Goal: Task Accomplishment & Management: Manage account settings

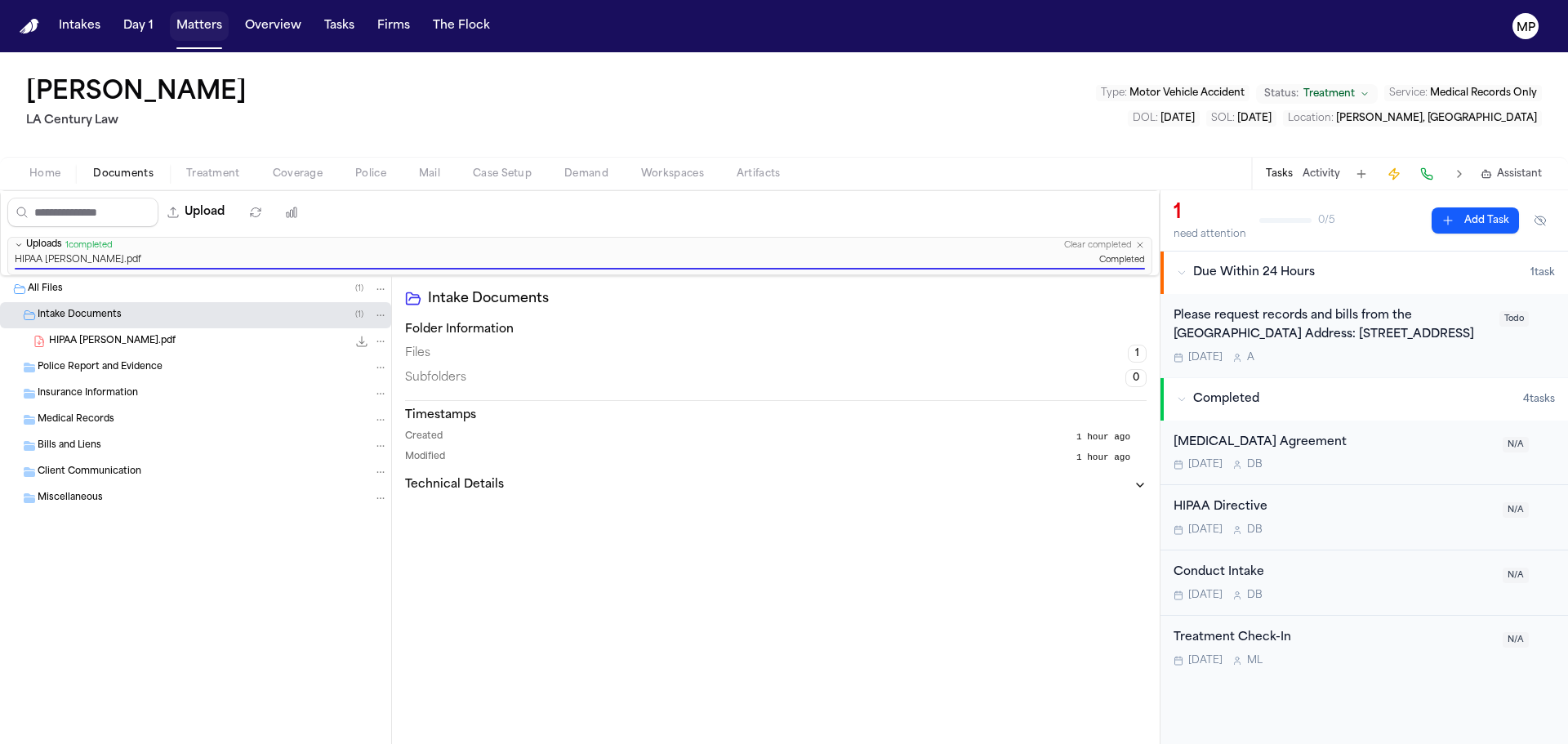
click at [189, 16] on button "Matters" at bounding box center [199, 26] width 59 height 29
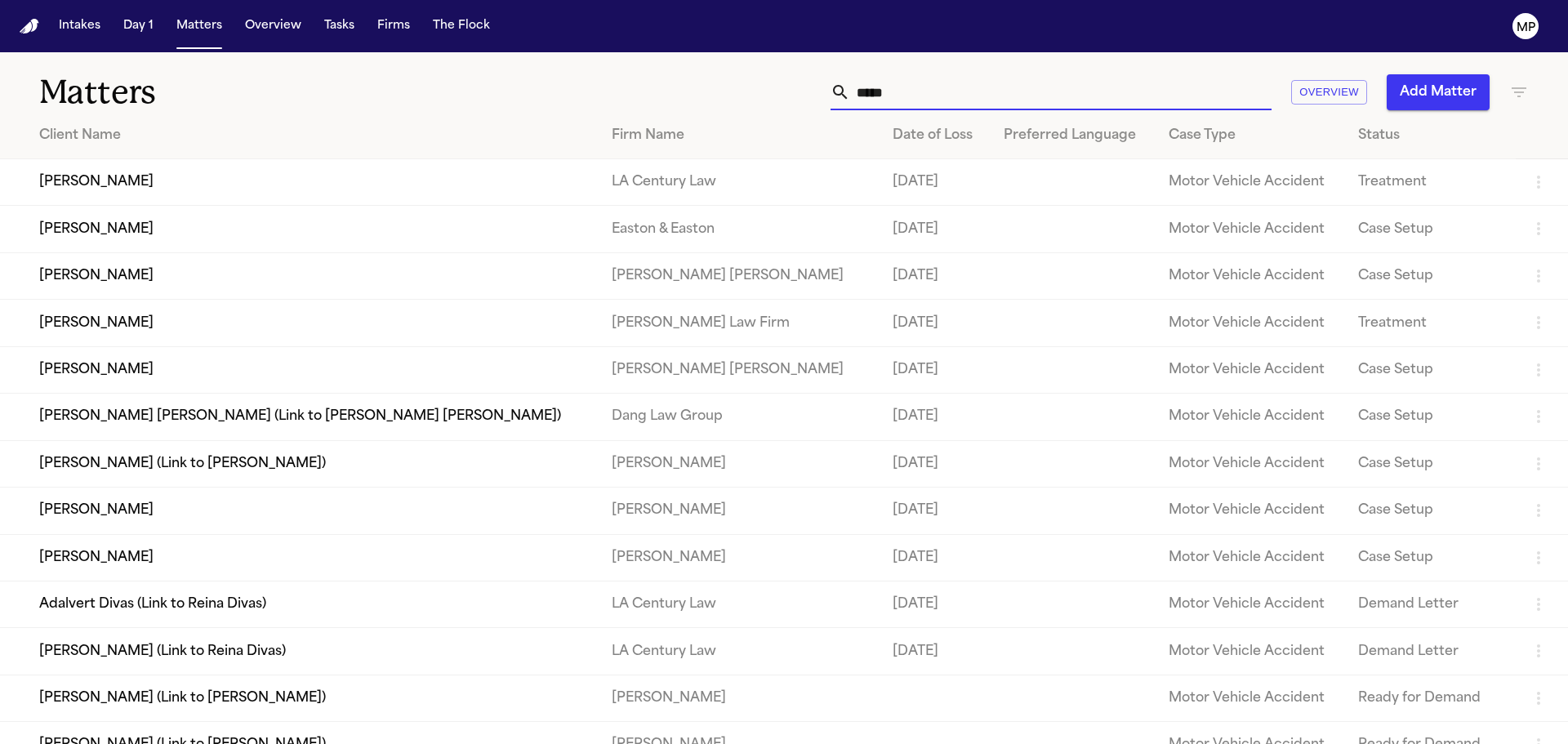
drag, startPoint x: 947, startPoint y: 95, endPoint x: 644, endPoint y: 86, distance: 303.1
click at [644, 86] on div "***** Overview Add Matter" at bounding box center [1001, 92] width 1056 height 36
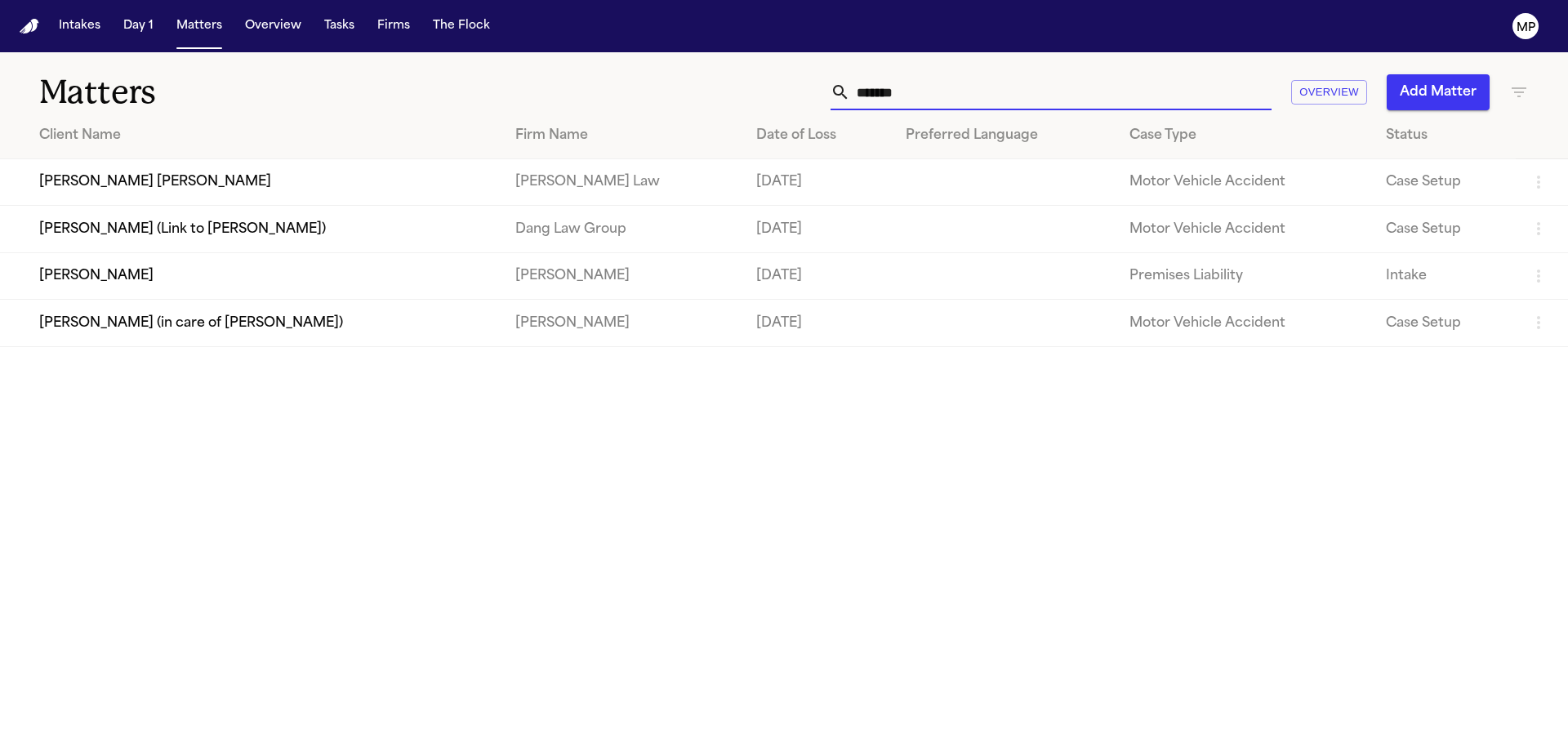
type input "*******"
click at [307, 289] on td "Araceli Tornero" at bounding box center [251, 275] width 502 height 47
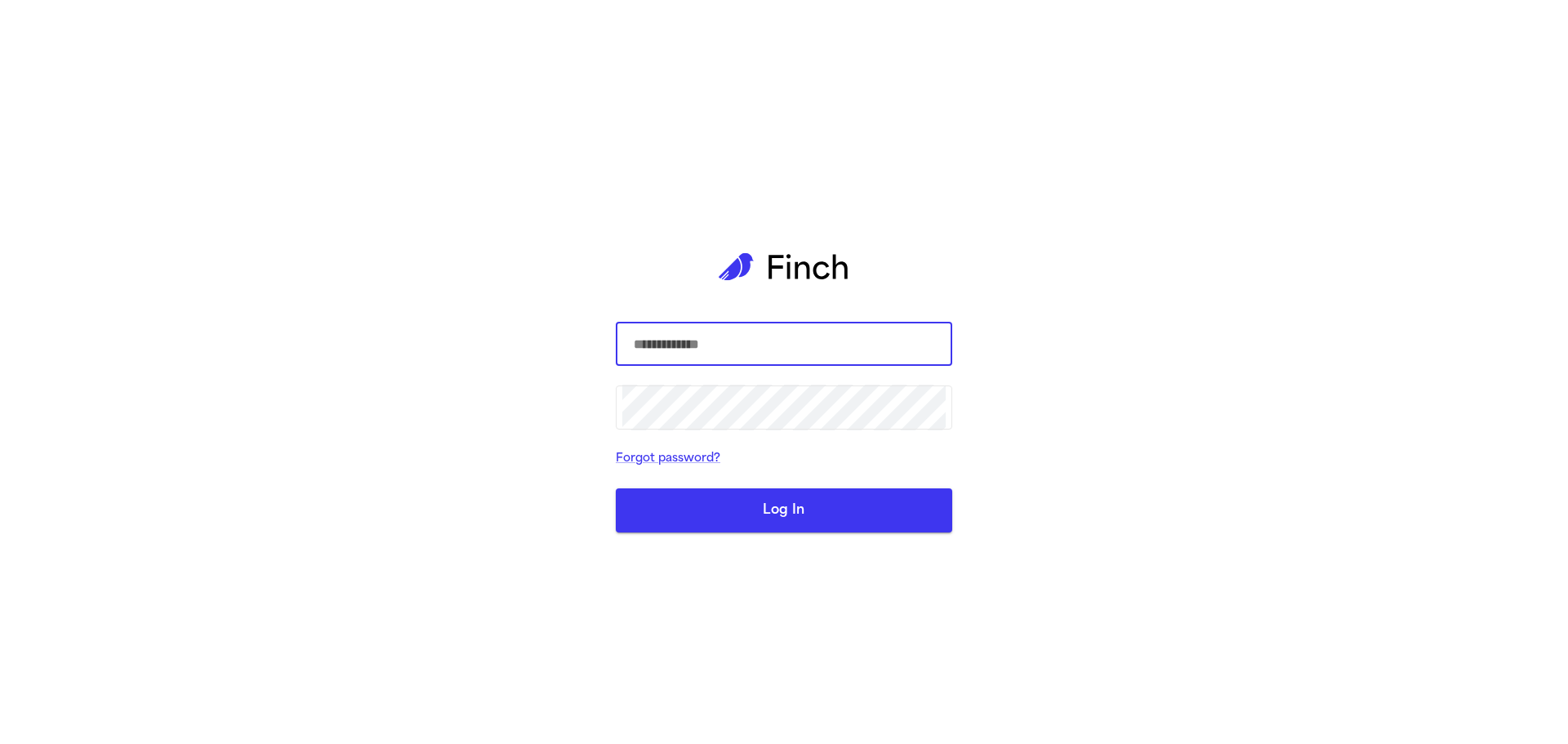
type input "**********"
click at [789, 515] on button "Log In" at bounding box center [784, 510] width 337 height 44
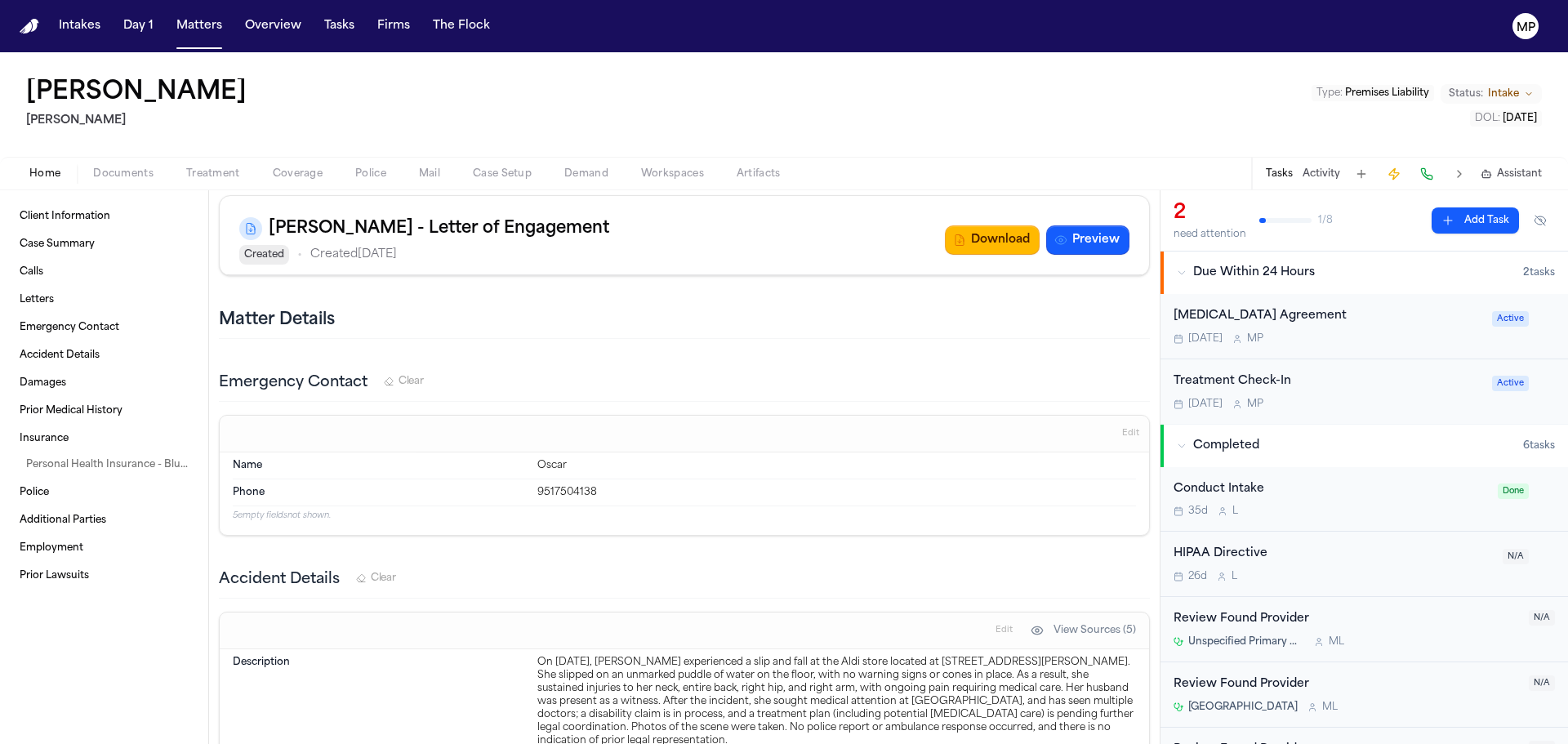
scroll to position [1387, 0]
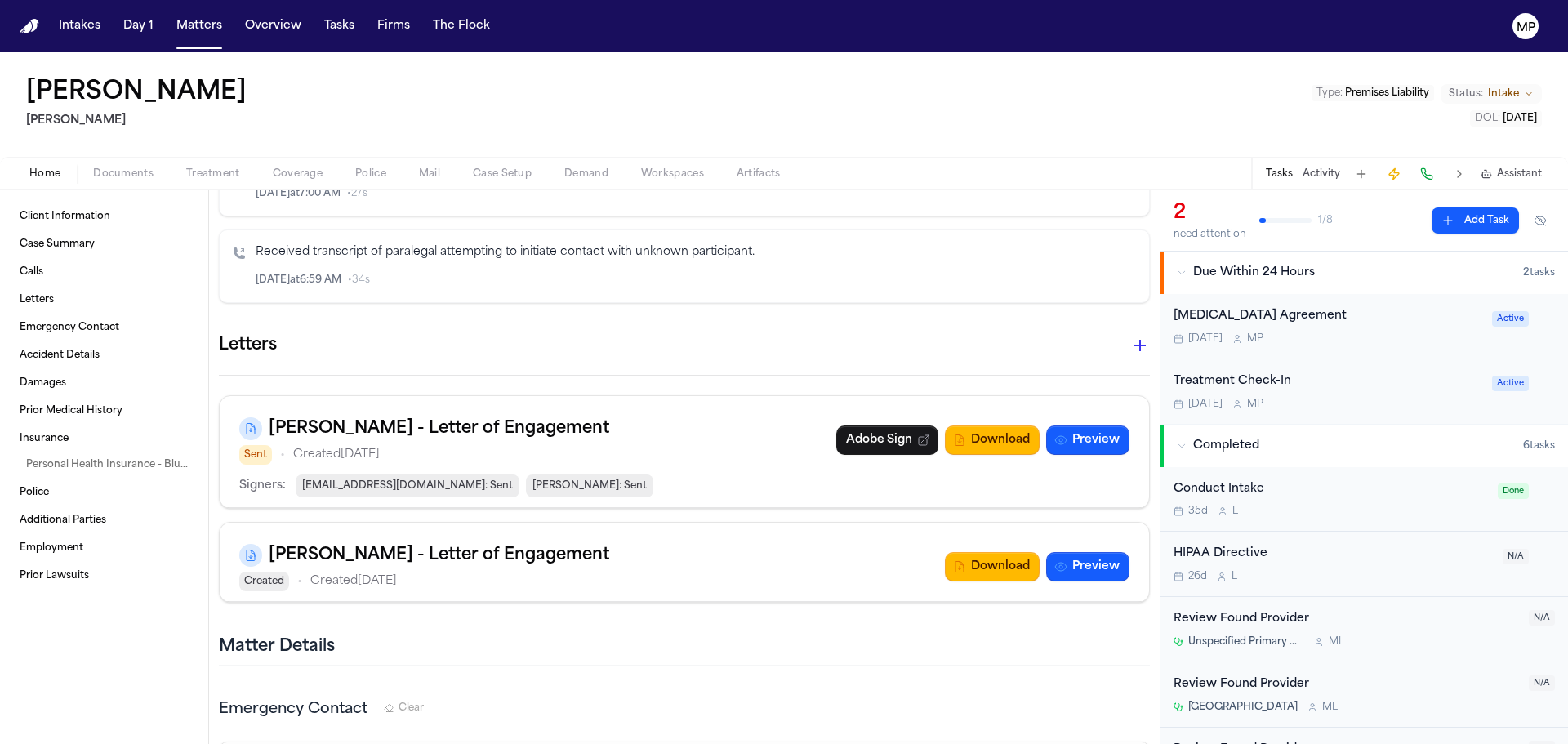
click at [1404, 327] on div "Retainer Agreement Today M P" at bounding box center [1327, 326] width 309 height 38
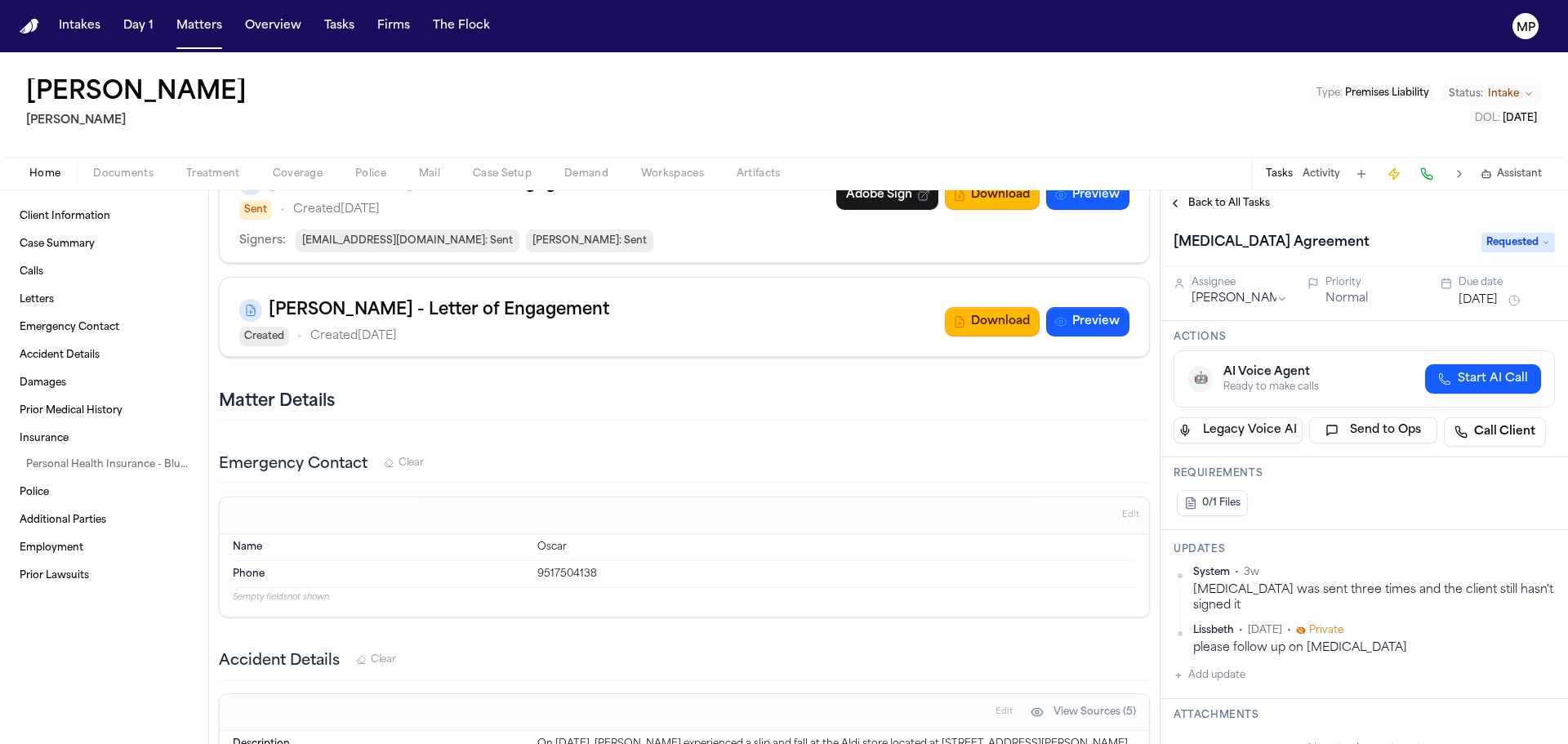
scroll to position [1306, 0]
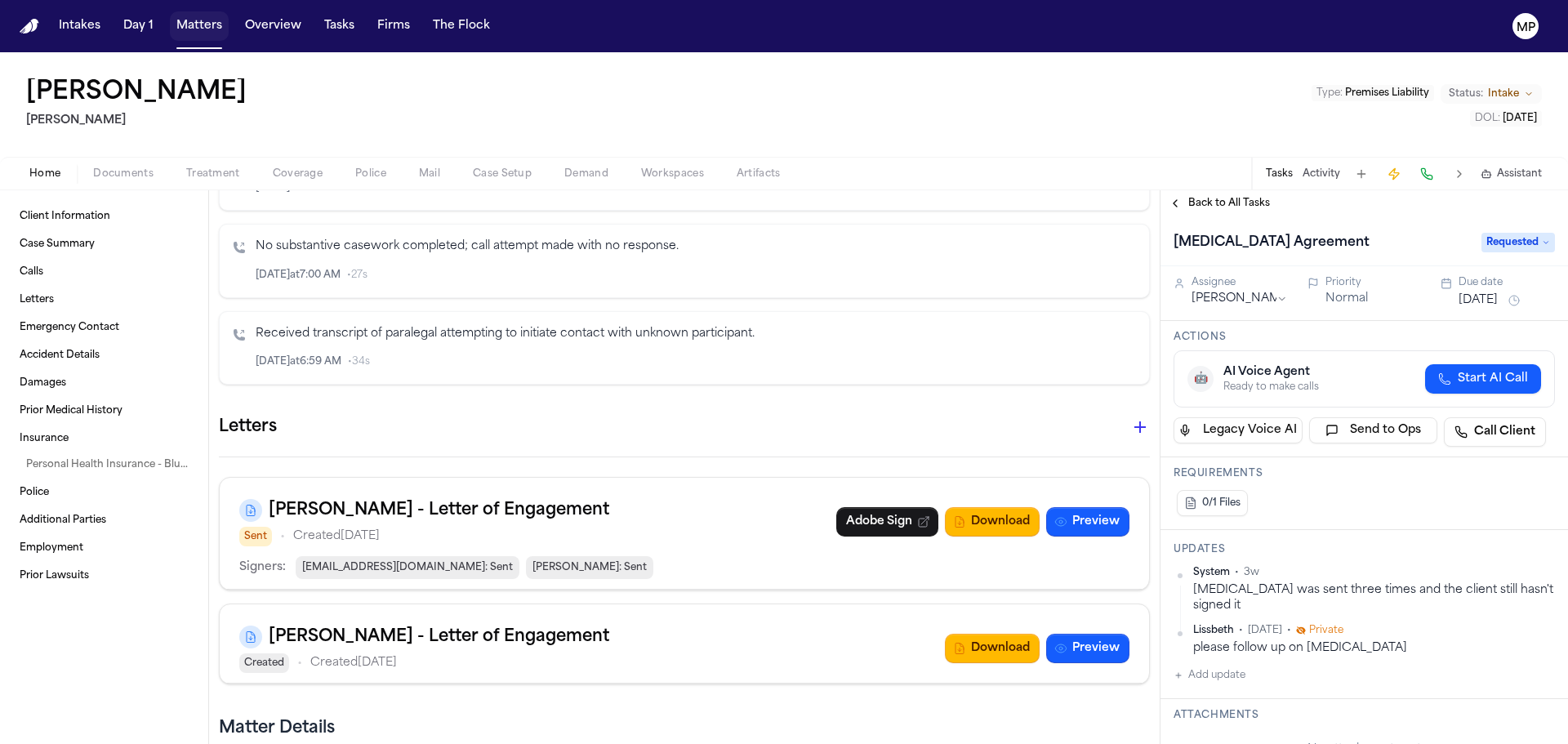
click at [195, 18] on button "Matters" at bounding box center [199, 26] width 59 height 29
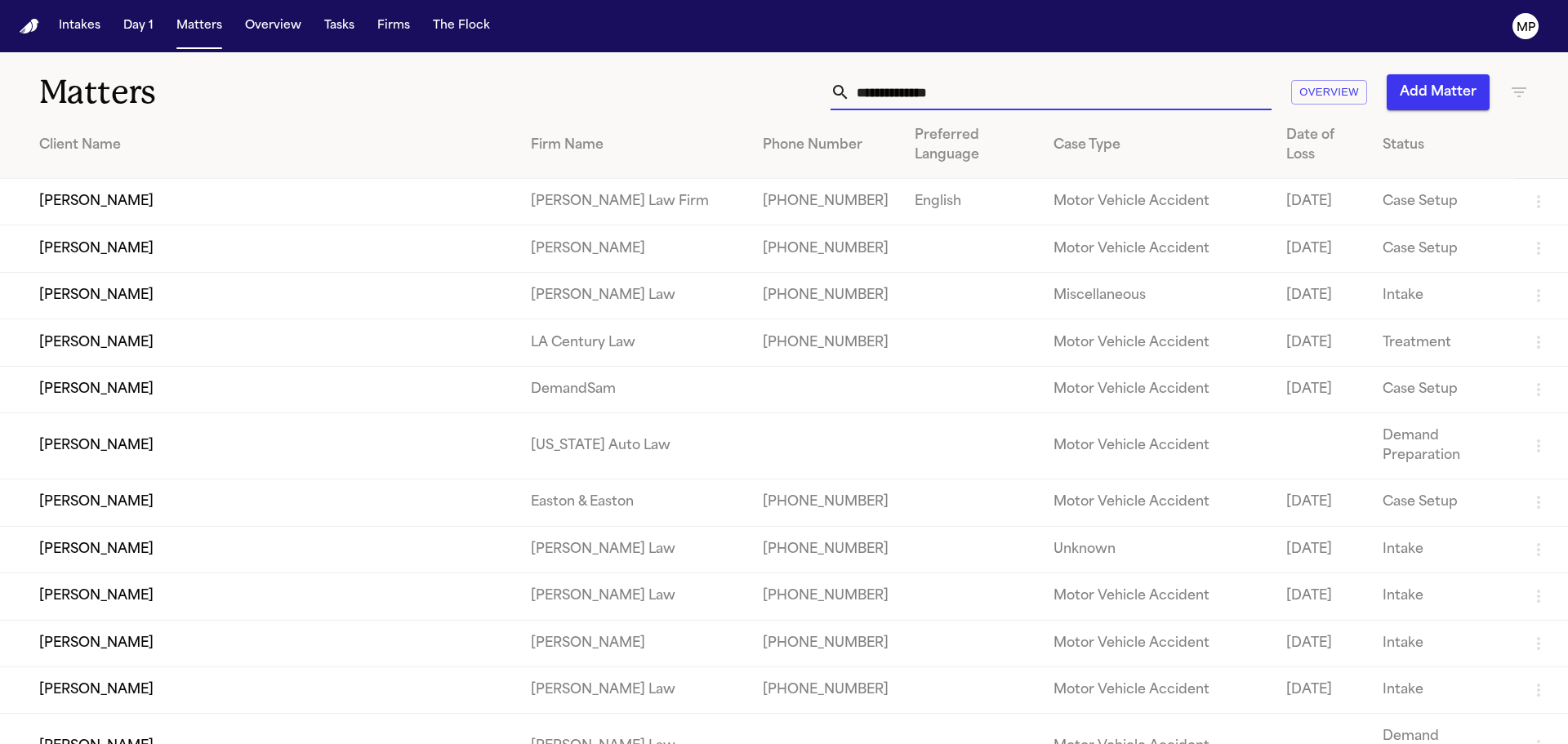
click at [995, 95] on input "text" at bounding box center [1060, 92] width 422 height 36
click at [994, 95] on input "******" at bounding box center [1060, 92] width 422 height 36
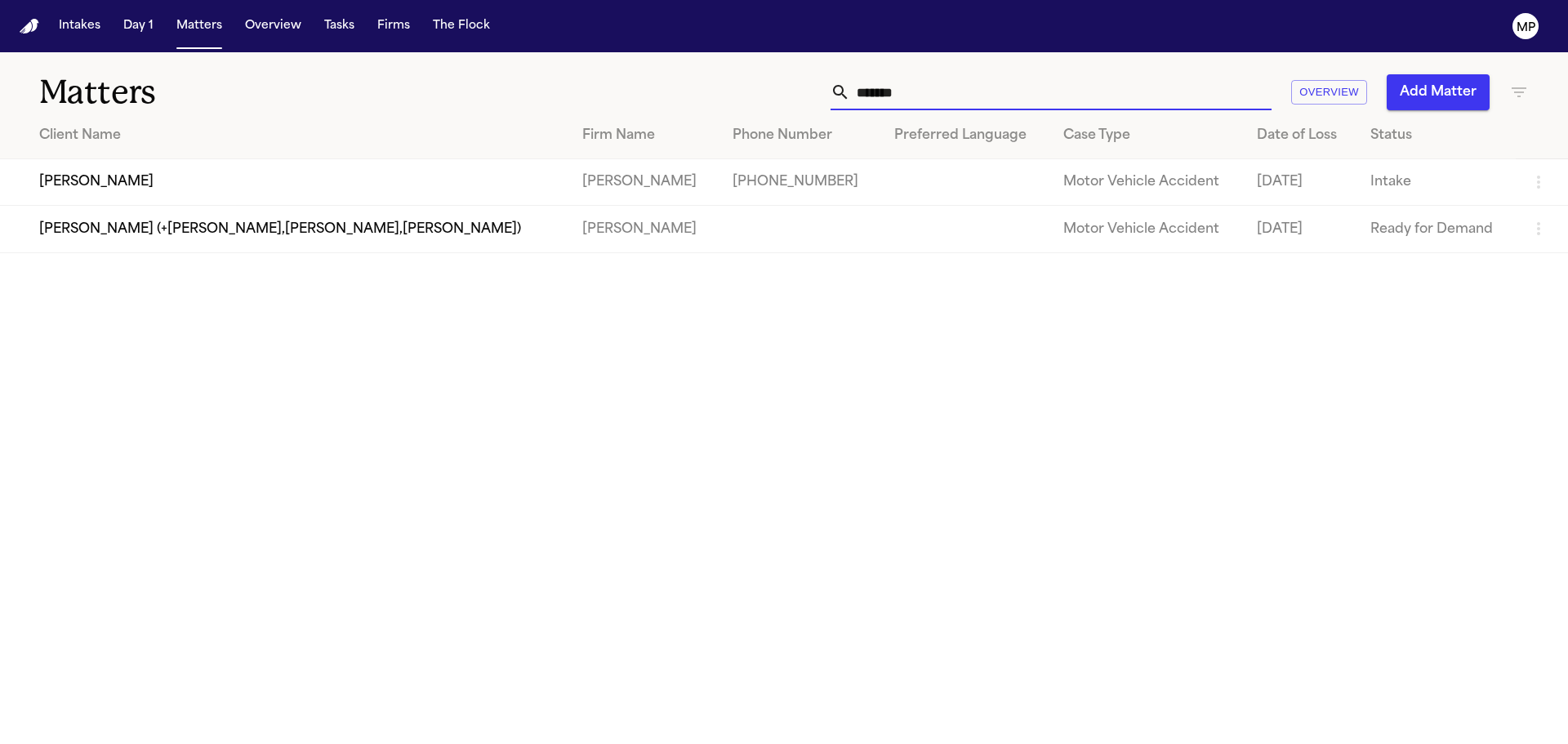
click at [957, 87] on input "******" at bounding box center [1060, 92] width 422 height 36
type input "******"
click at [228, 177] on td "[PERSON_NAME]" at bounding box center [284, 182] width 569 height 47
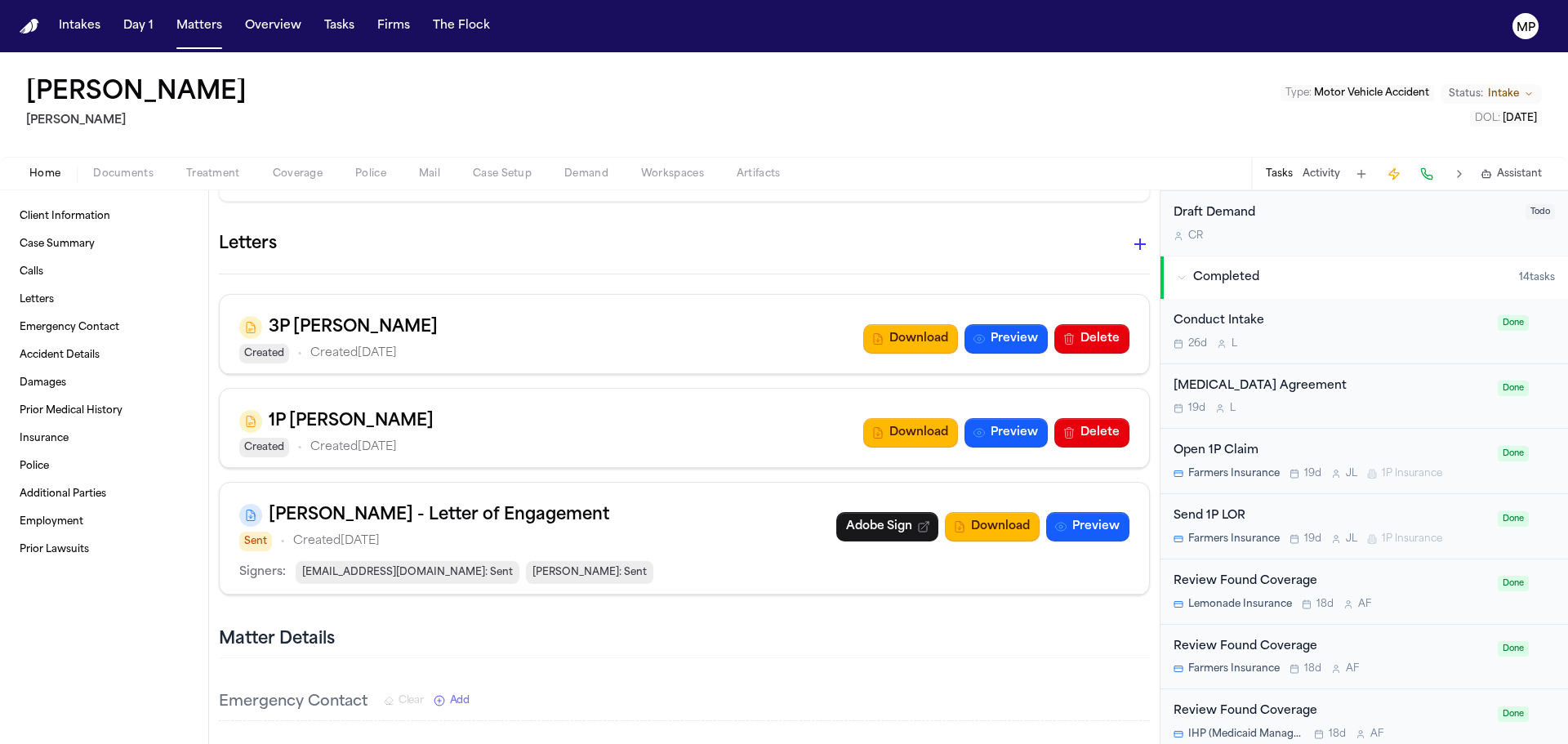
scroll to position [980, 0]
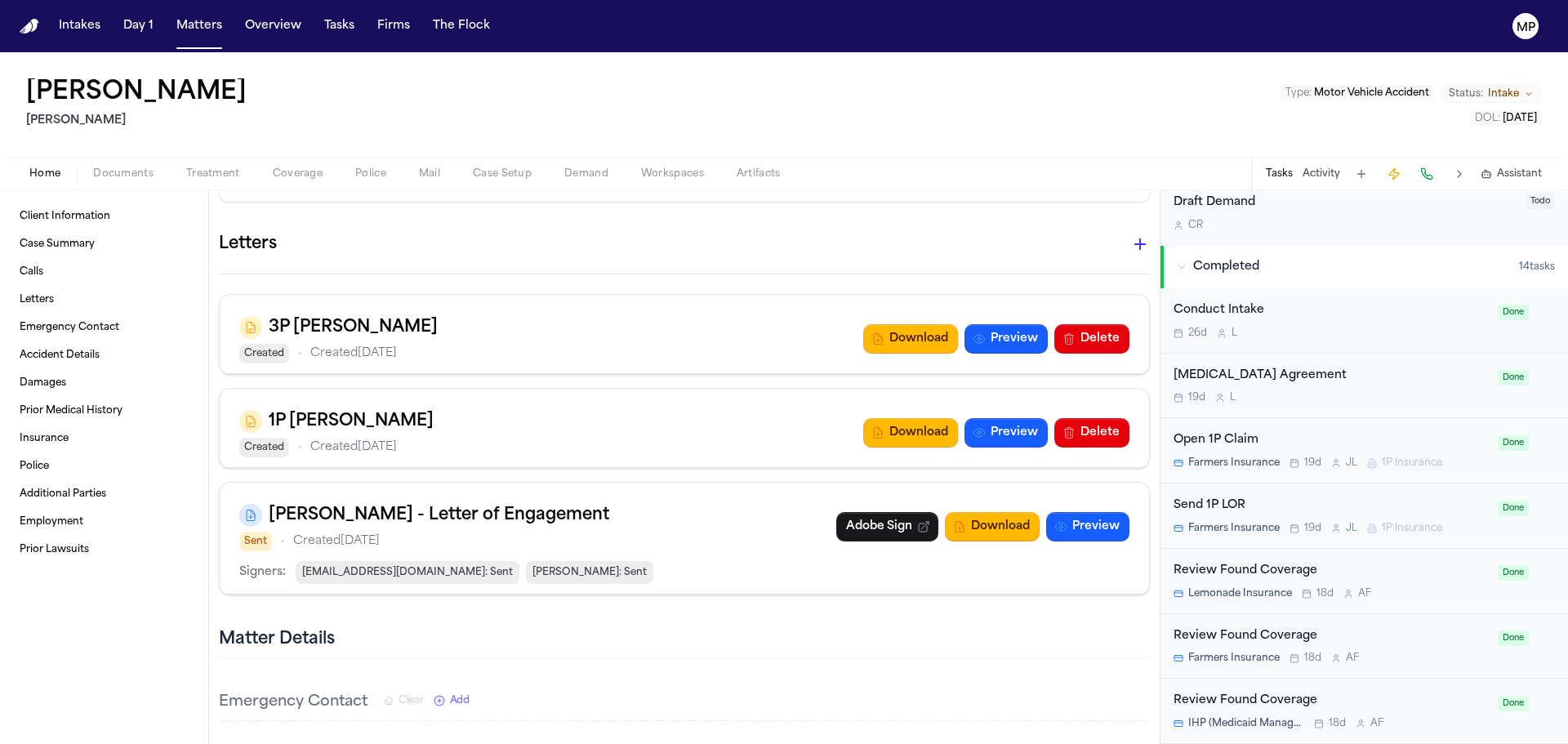
click at [1385, 381] on div "[MEDICAL_DATA] Agreement" at bounding box center [1331, 376] width 314 height 19
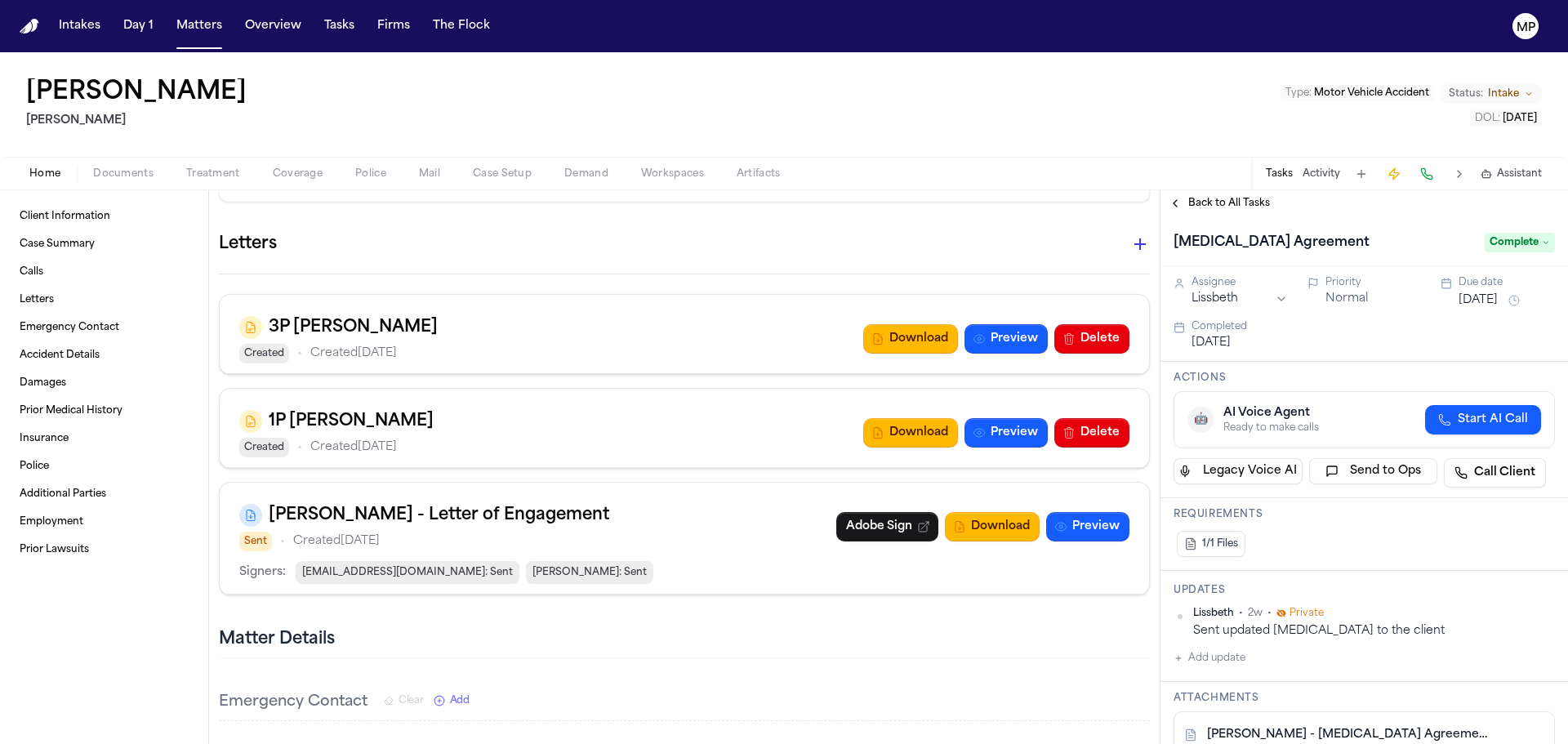
click at [1531, 93] on icon "Change status from Intake" at bounding box center [1529, 94] width 10 height 10
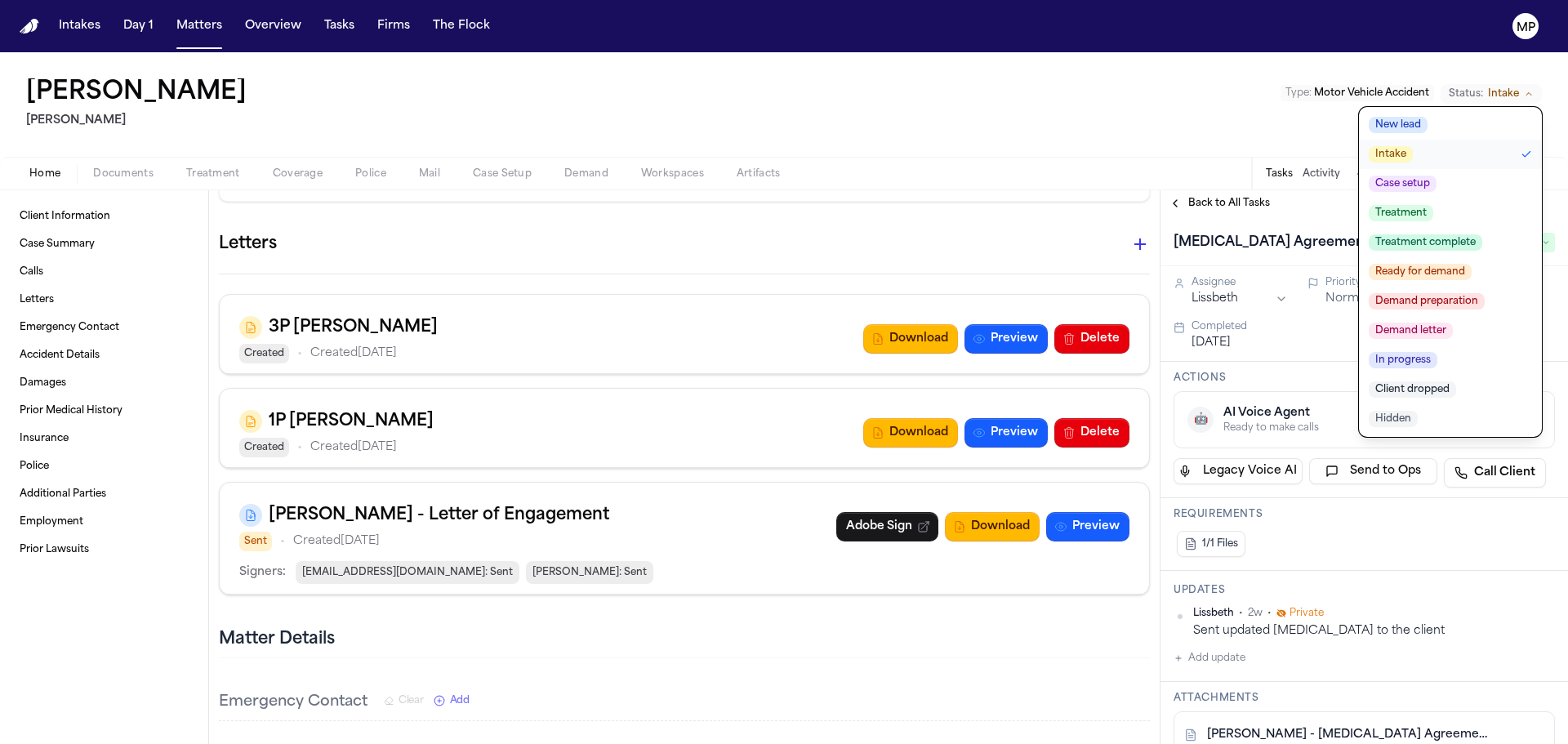
click at [1444, 181] on button "Case setup" at bounding box center [1450, 183] width 183 height 29
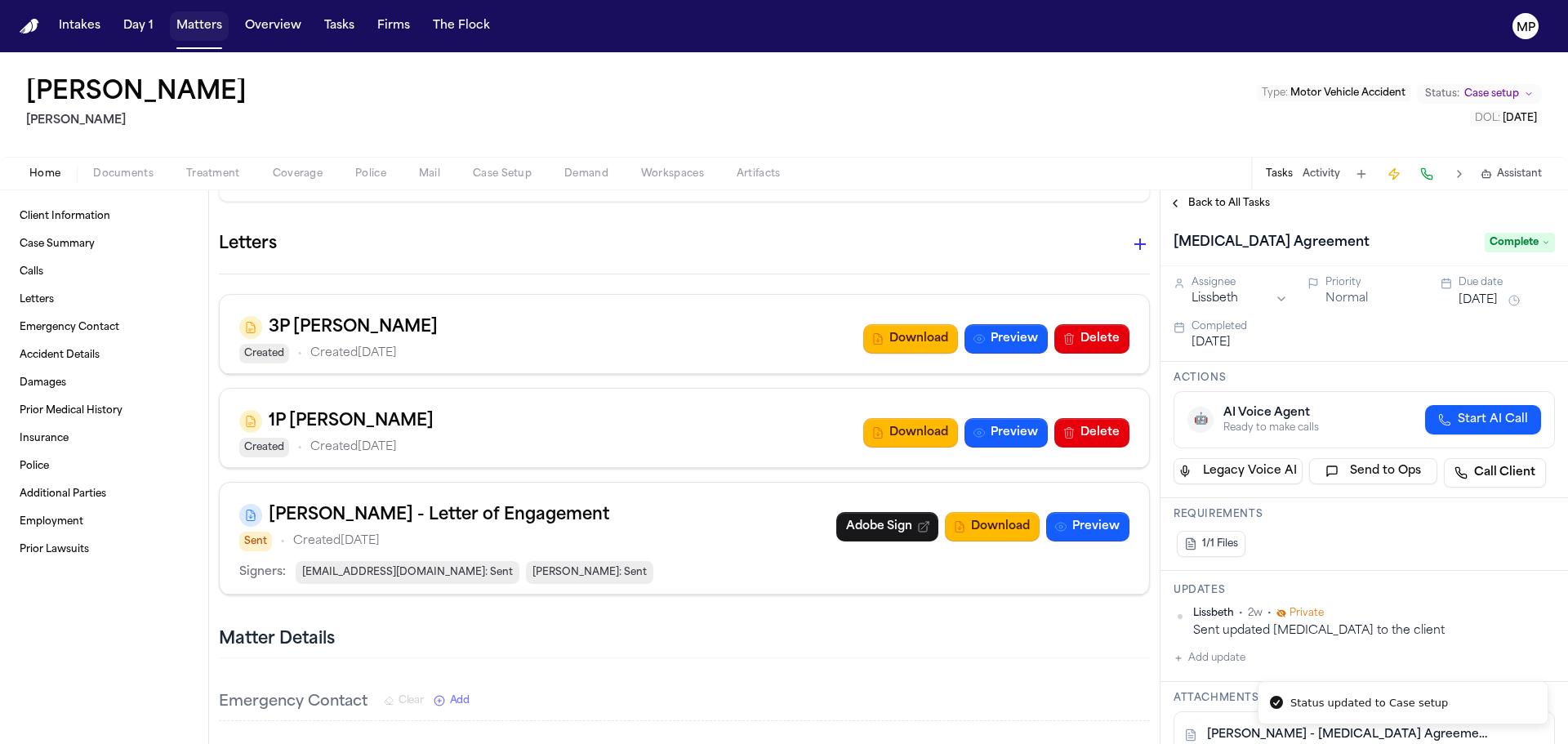
click at [191, 34] on button "Matters" at bounding box center [199, 26] width 59 height 29
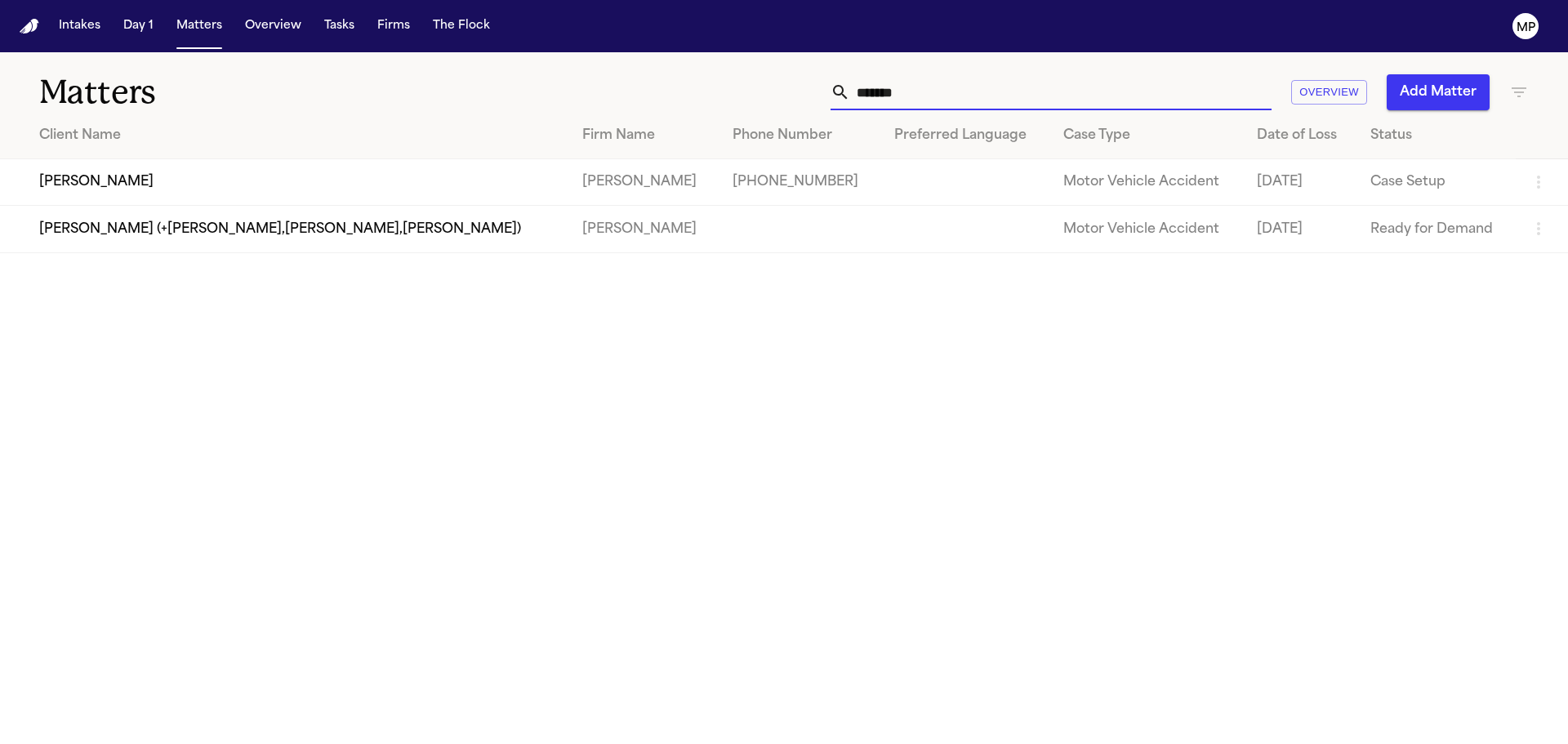
drag, startPoint x: 986, startPoint y: 92, endPoint x: 581, endPoint y: 86, distance: 405.0
click at [581, 86] on div "****** Overview Add Matter" at bounding box center [1001, 92] width 1056 height 36
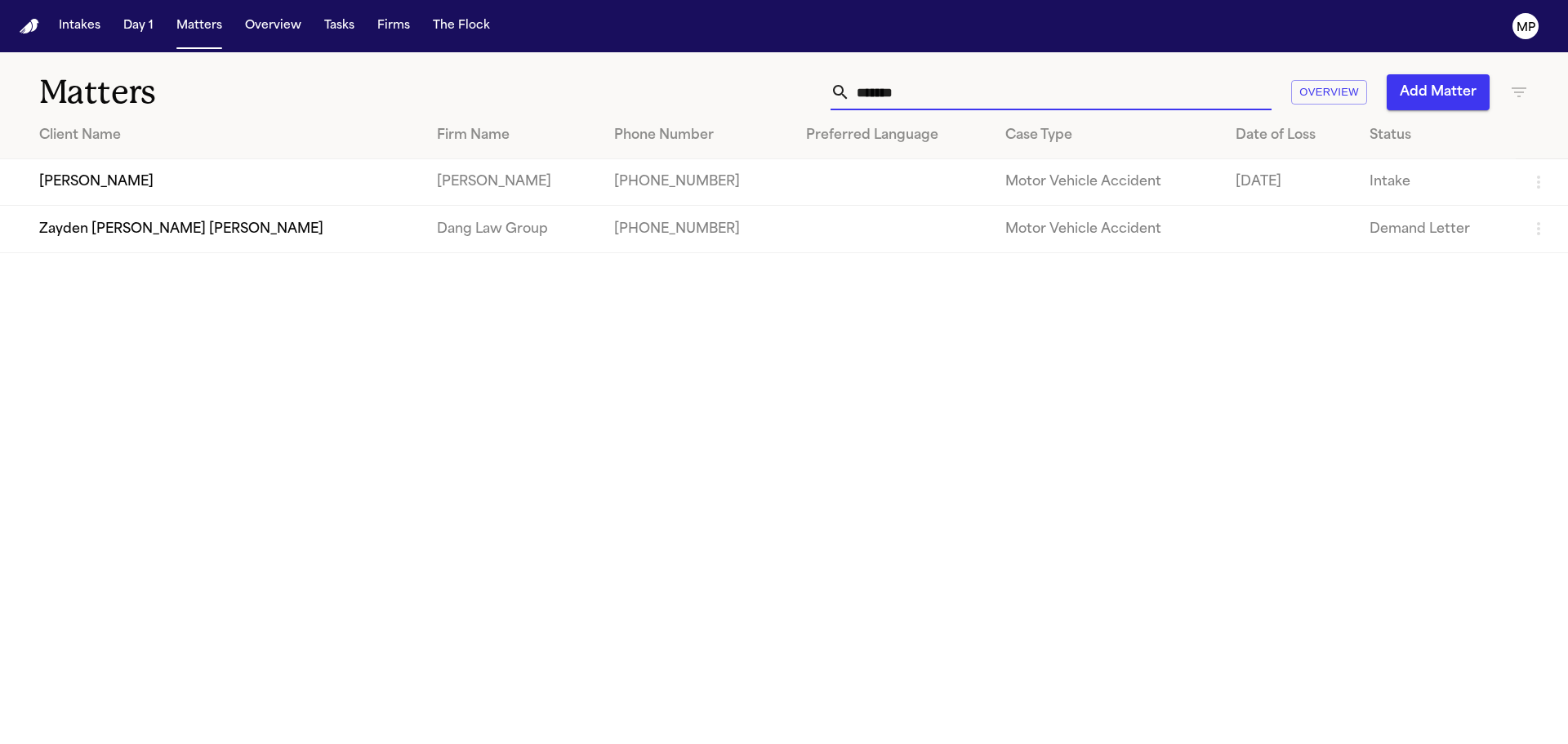
type input "******"
click at [219, 190] on td "Denver Martinez" at bounding box center [212, 182] width 424 height 47
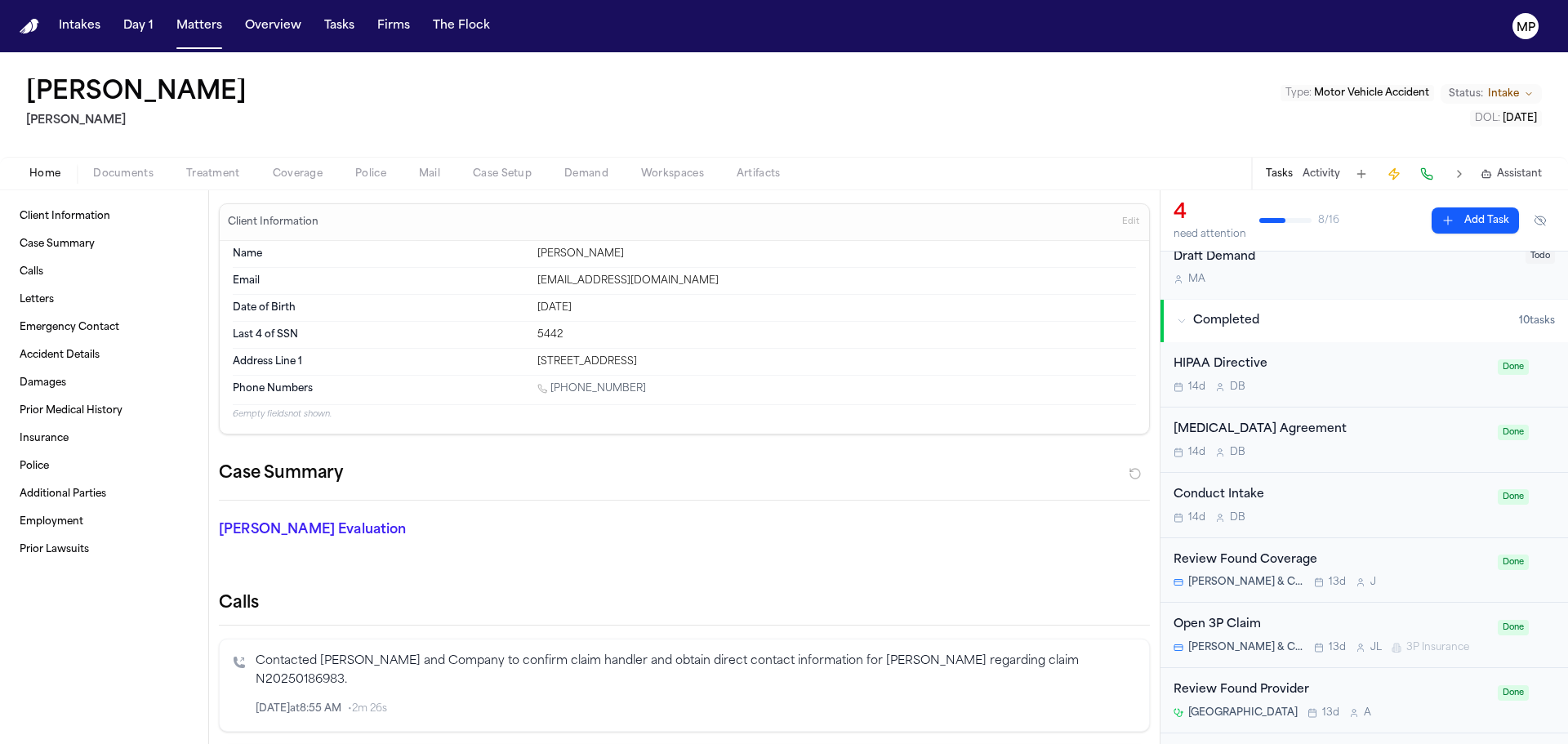
scroll to position [489, 0]
click at [1345, 438] on div "Retainer Agreement 14d D B" at bounding box center [1331, 438] width 314 height 38
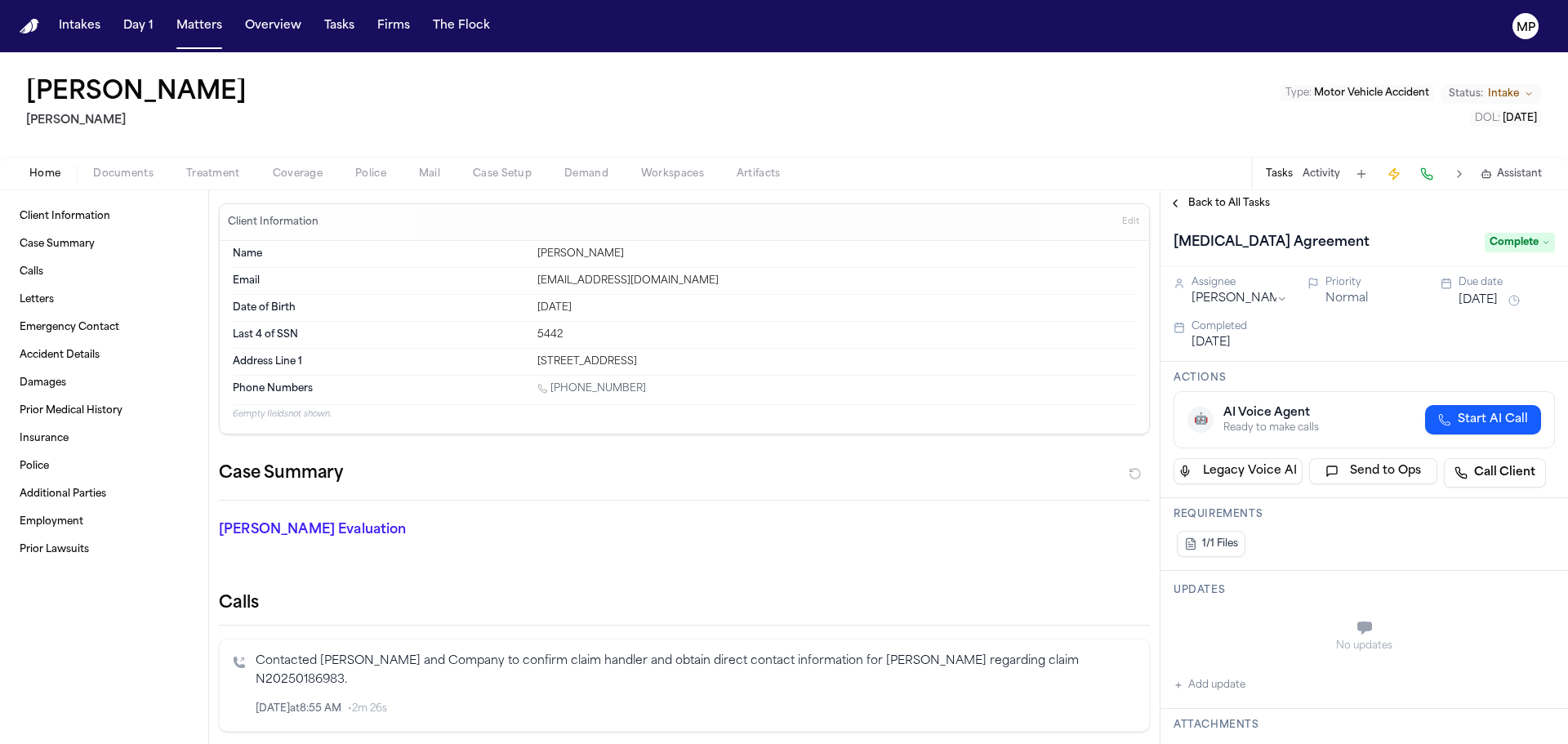
click at [1175, 205] on button "Back to All Tasks" at bounding box center [1219, 203] width 118 height 13
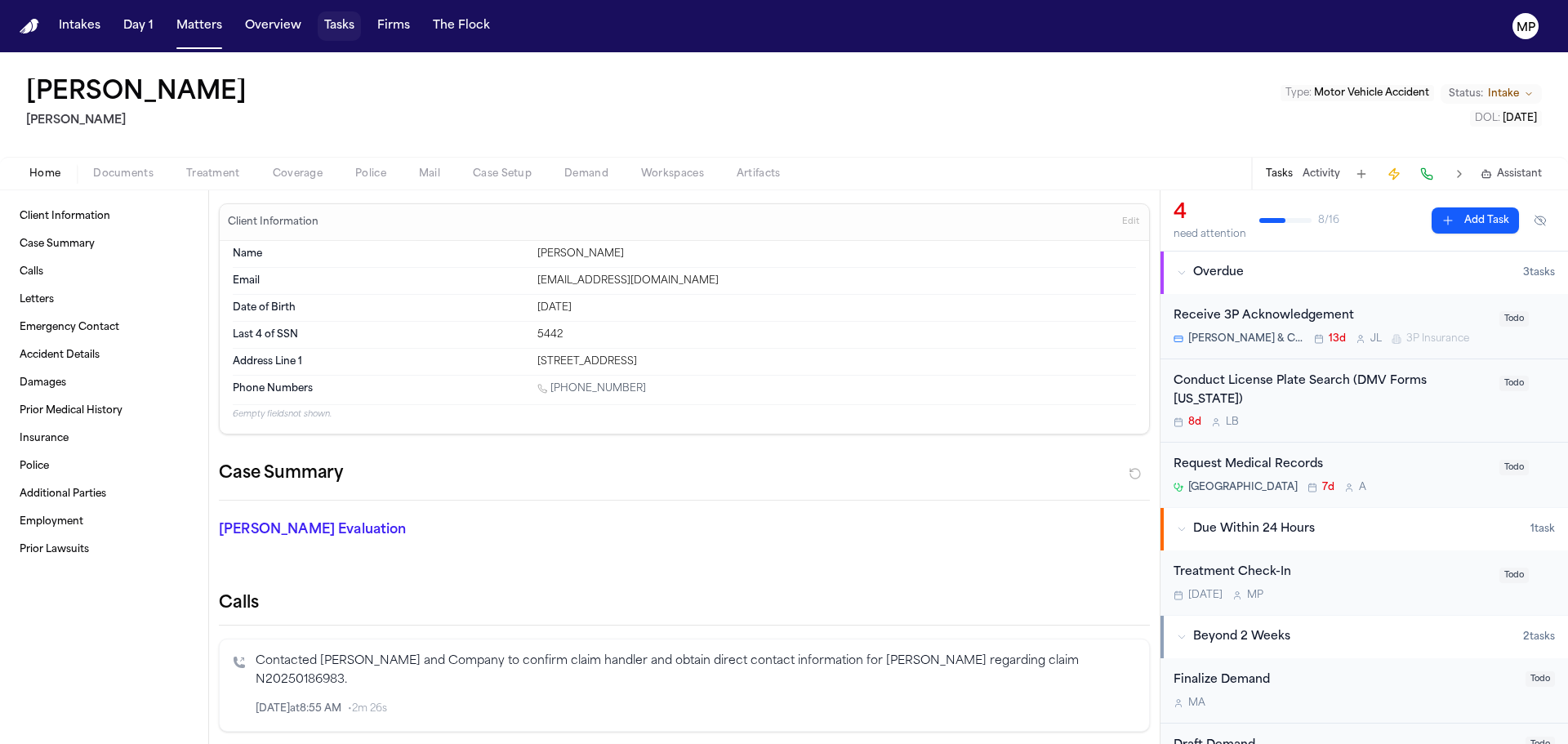
click at [344, 29] on button "Tasks" at bounding box center [339, 26] width 43 height 29
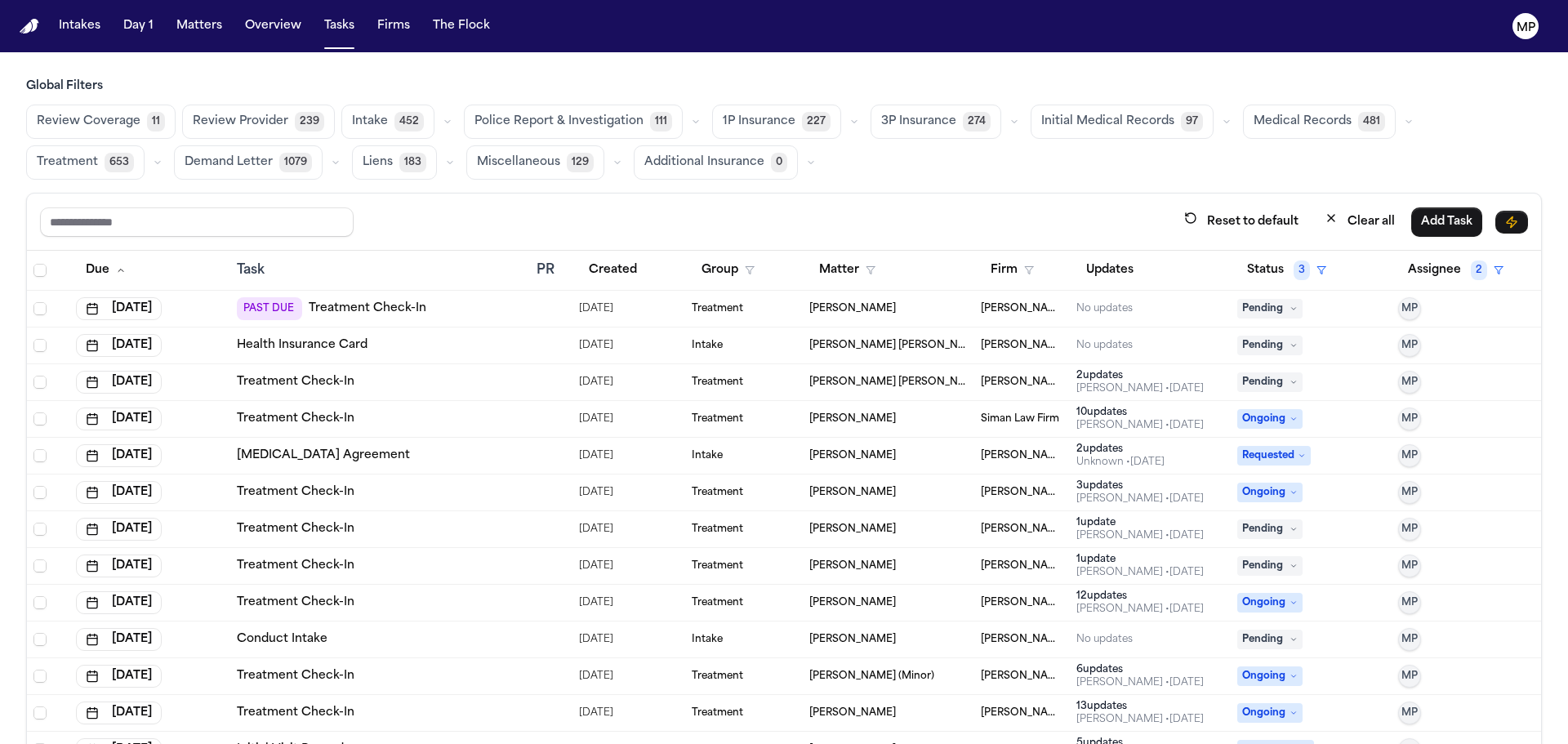
click at [1237, 311] on span "Pending" at bounding box center [1270, 309] width 66 height 20
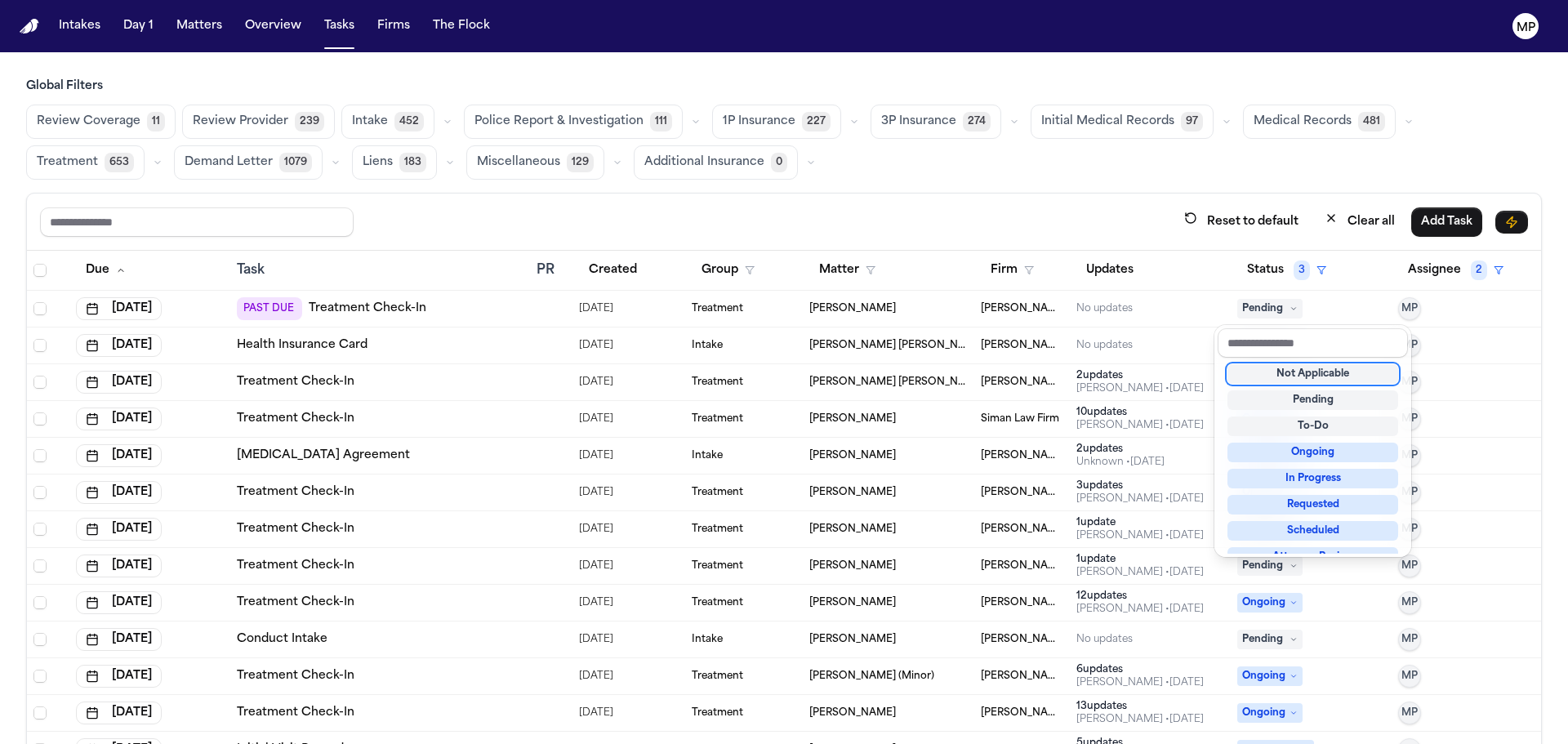
click at [1274, 380] on div "Not Applicable" at bounding box center [1313, 374] width 170 height 20
click at [1365, 375] on div "Not Applicable" at bounding box center [1313, 374] width 170 height 20
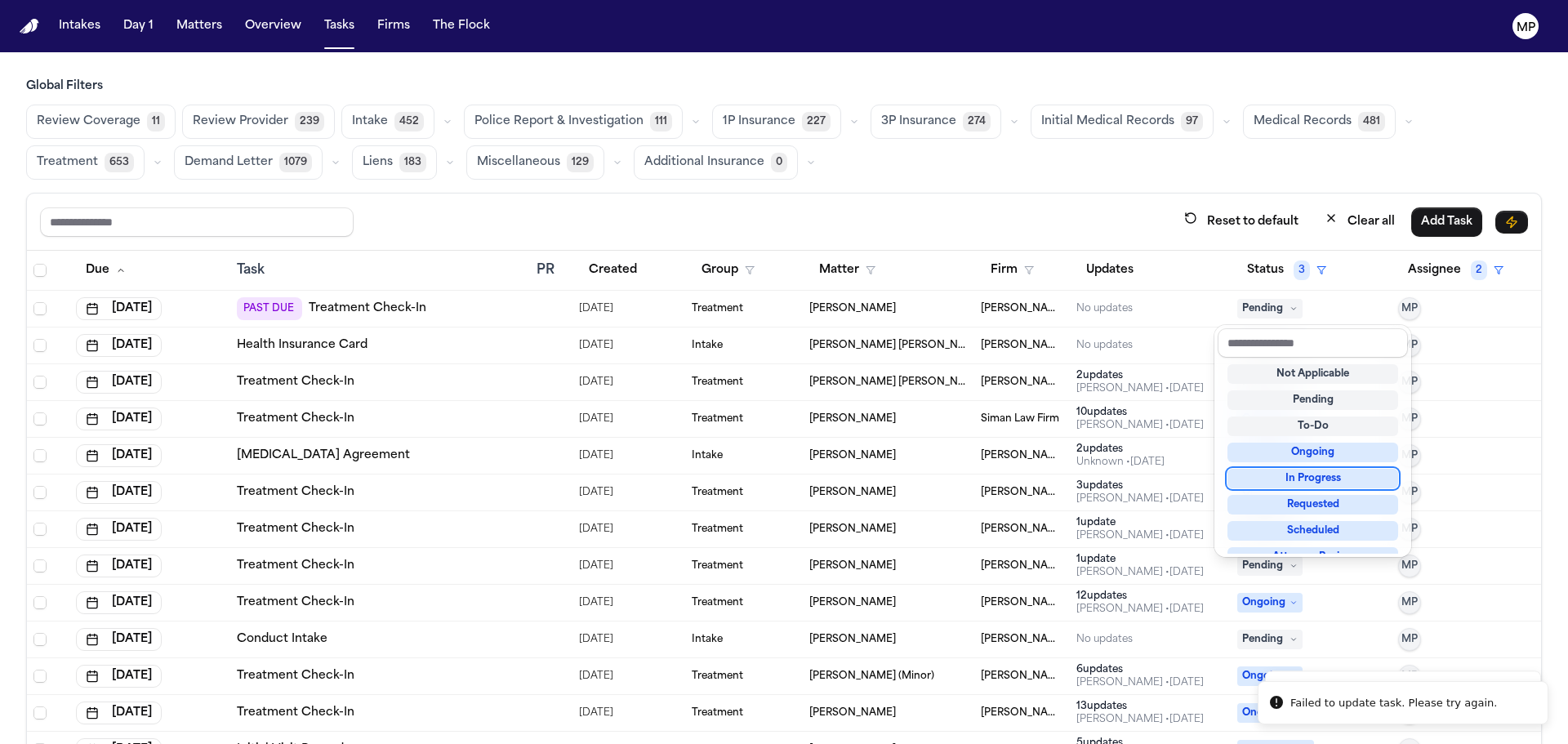
click at [1001, 170] on div "Global Filters Review Coverage 11 Review Provider 239 Intake 452 Police Report …" at bounding box center [784, 447] width 1516 height 737
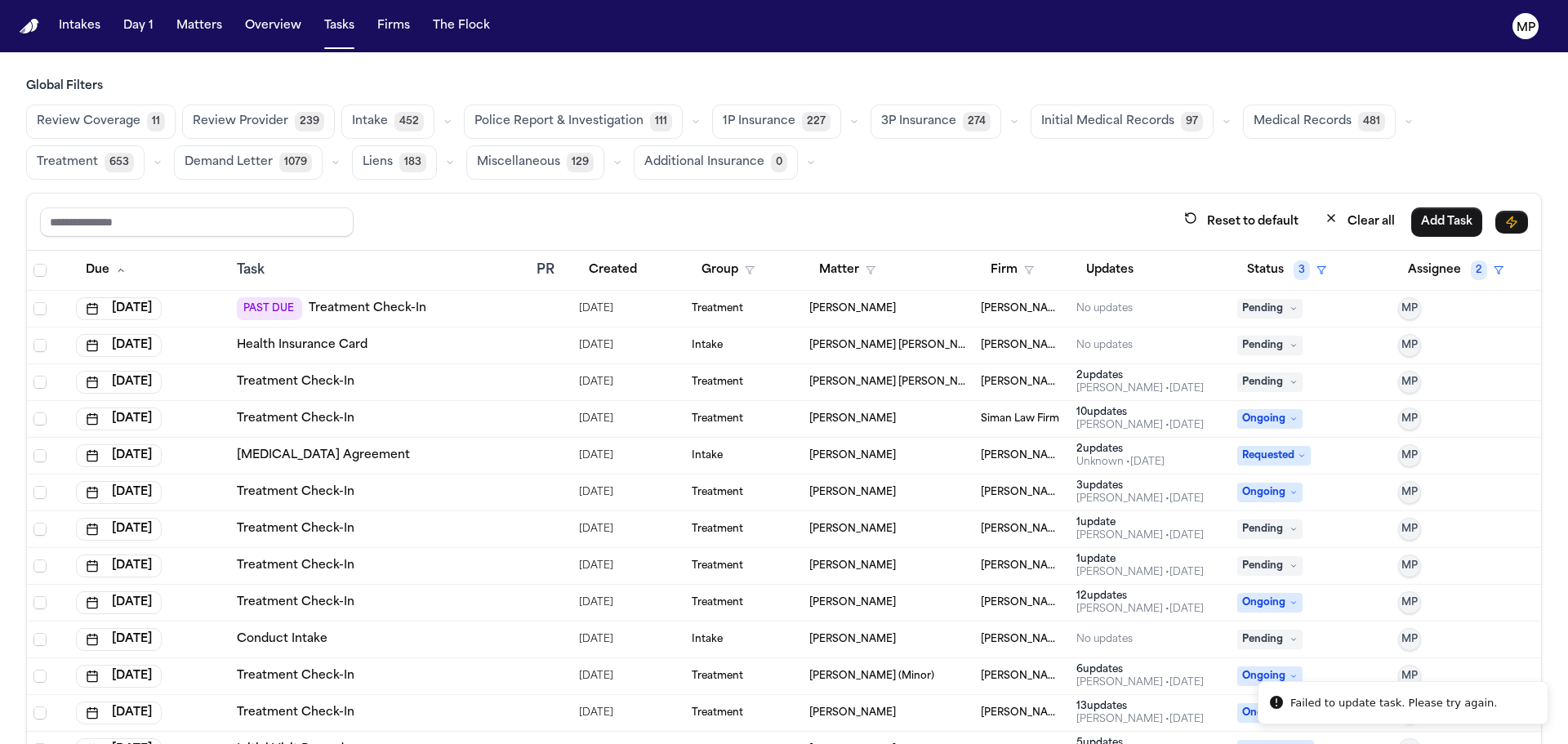
click at [1241, 312] on span "Pending" at bounding box center [1270, 309] width 66 height 20
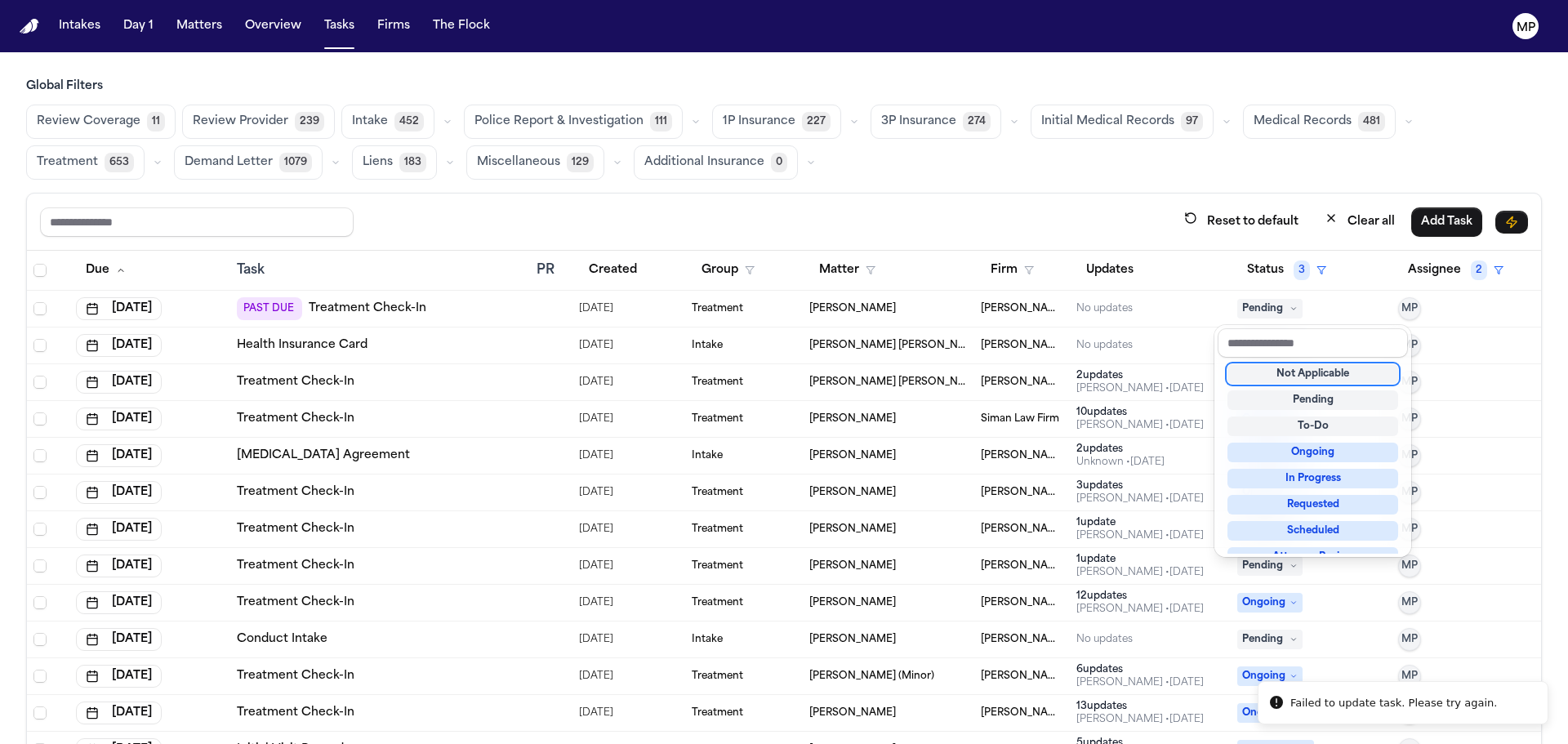
click at [1251, 371] on div "Not Applicable" at bounding box center [1313, 374] width 170 height 20
click at [1304, 367] on div "Not Applicable" at bounding box center [1313, 374] width 170 height 20
click at [1096, 176] on div "Global Filters Review Coverage 11 Review Provider 239 Intake 452 Police Report …" at bounding box center [784, 447] width 1516 height 737
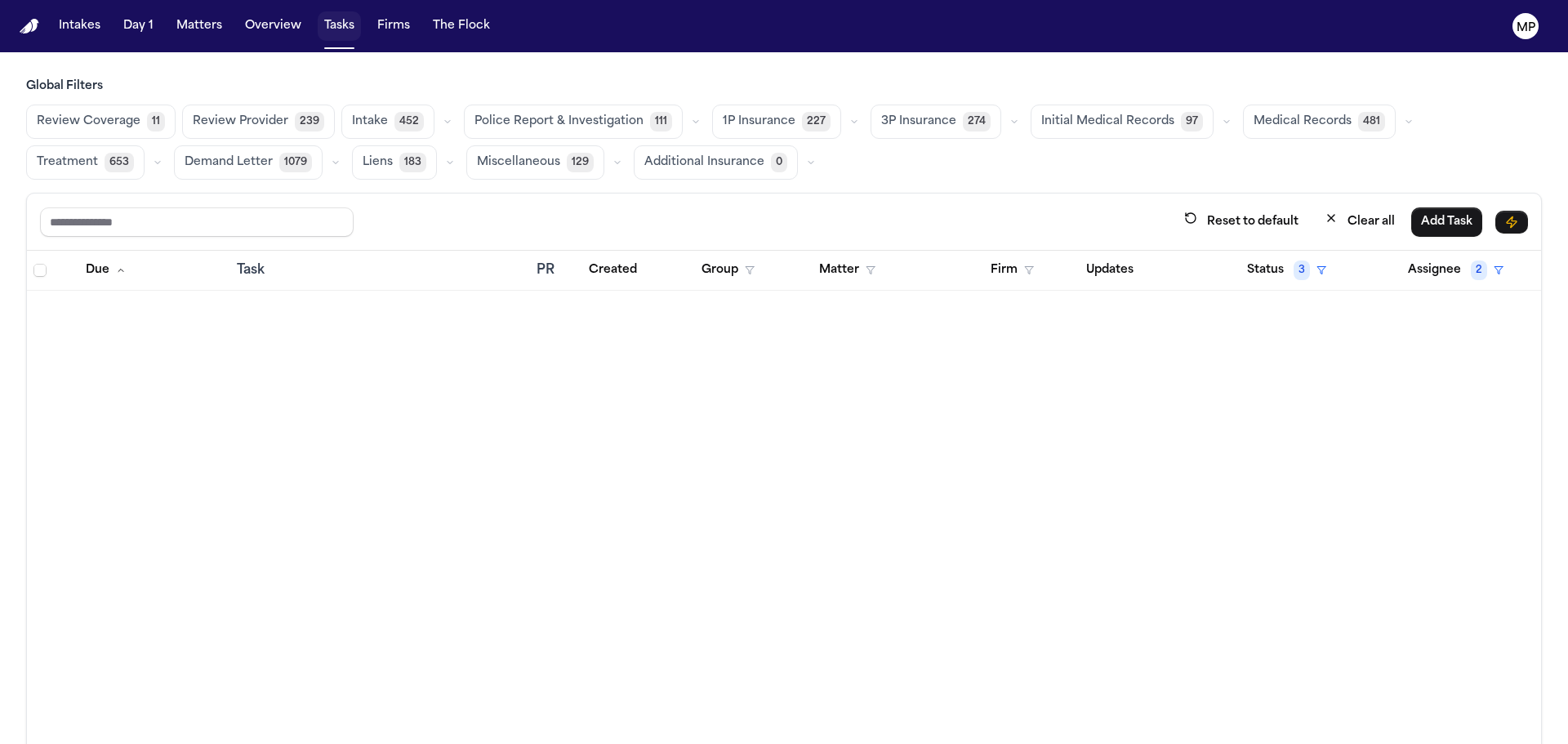
click at [332, 29] on button "Tasks" at bounding box center [339, 26] width 43 height 29
click at [334, 19] on button "Tasks" at bounding box center [339, 26] width 43 height 29
click at [212, 31] on button "Matters" at bounding box center [199, 26] width 59 height 29
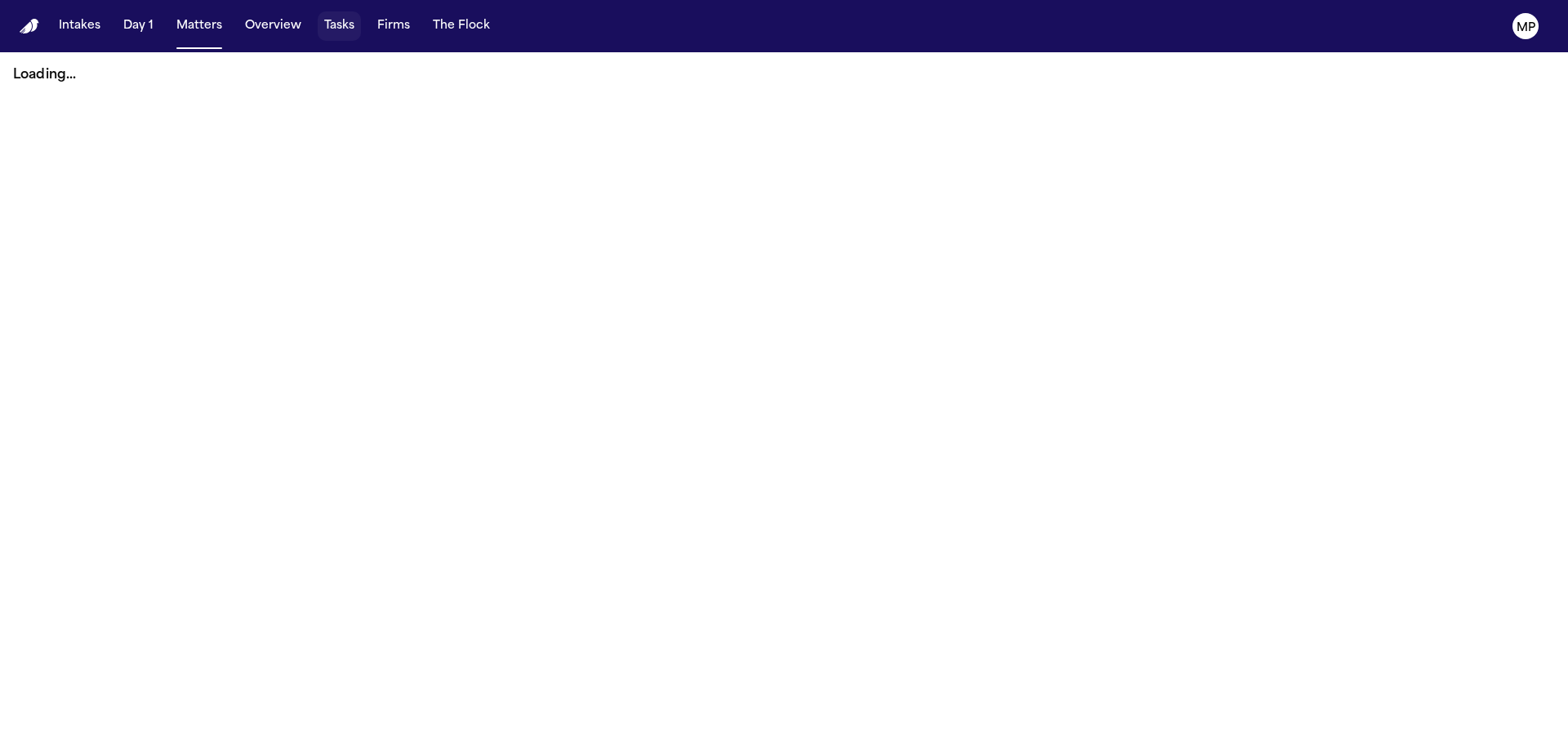
click at [333, 30] on button "Tasks" at bounding box center [339, 26] width 43 height 29
click at [793, 517] on main at bounding box center [784, 398] width 1568 height 692
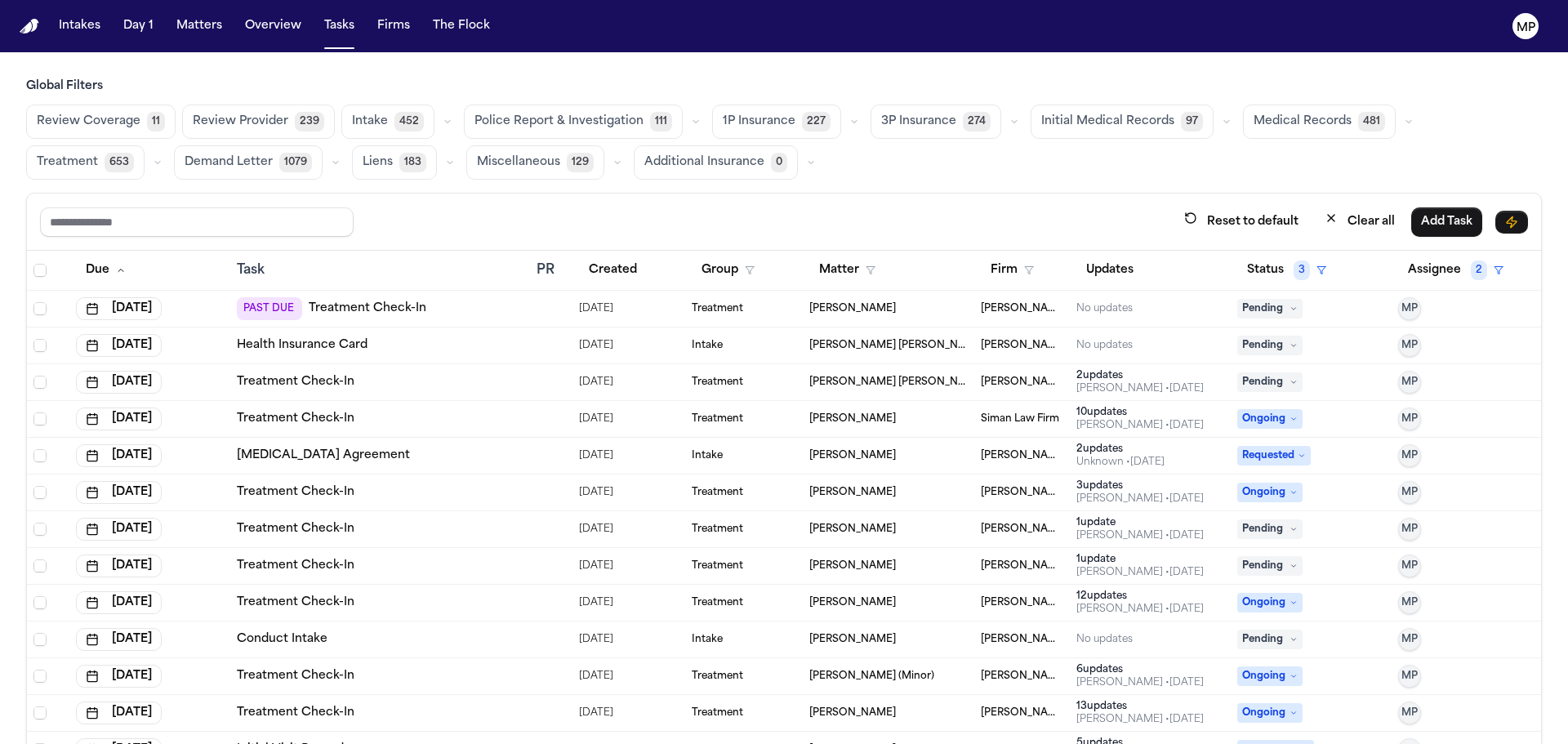
click at [1237, 309] on span "Pending" at bounding box center [1270, 309] width 66 height 20
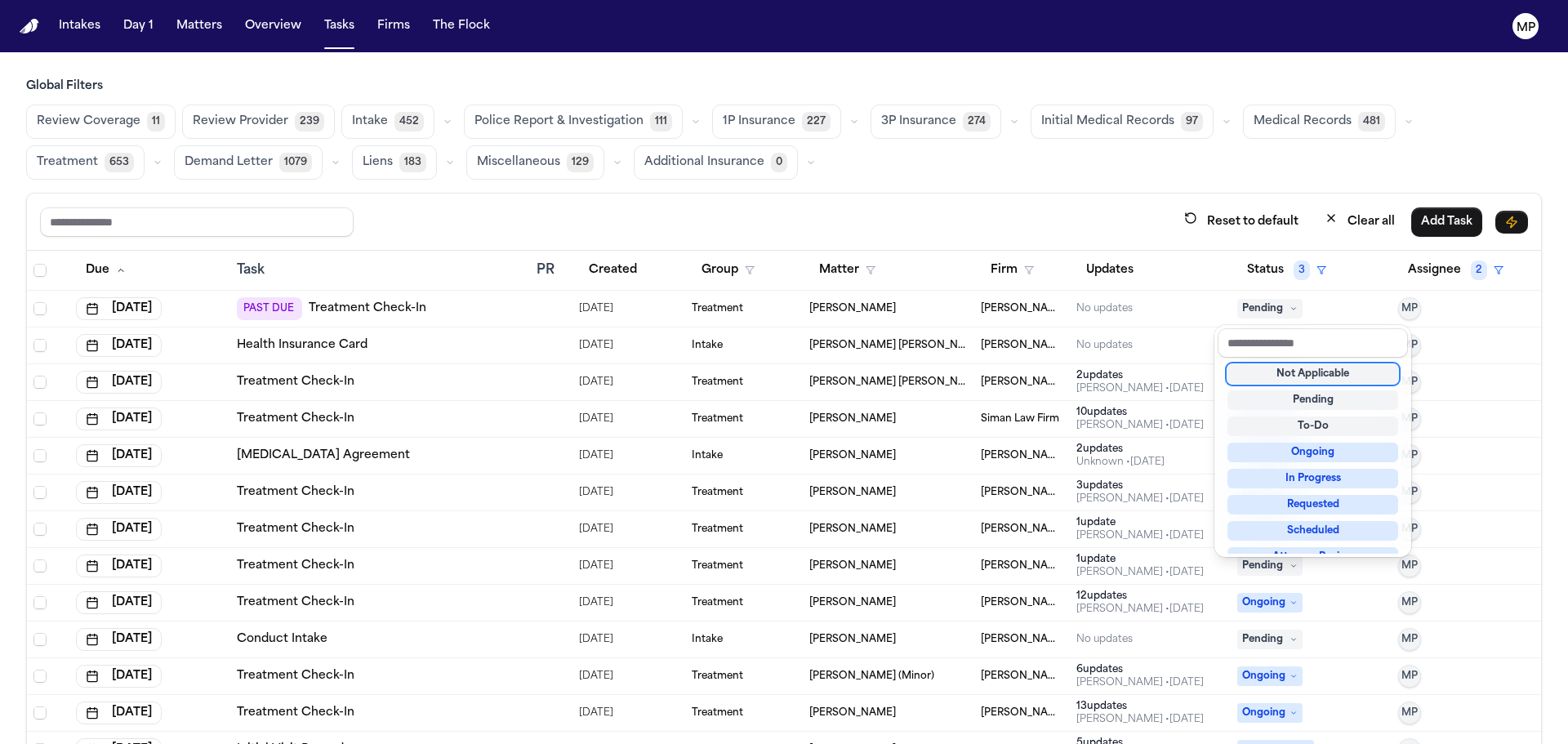
click at [1274, 376] on div "Not Applicable" at bounding box center [1313, 374] width 170 height 20
click at [1257, 371] on div "Not Applicable" at bounding box center [1313, 374] width 170 height 20
click at [1361, 379] on div "Not Applicable" at bounding box center [1313, 374] width 170 height 20
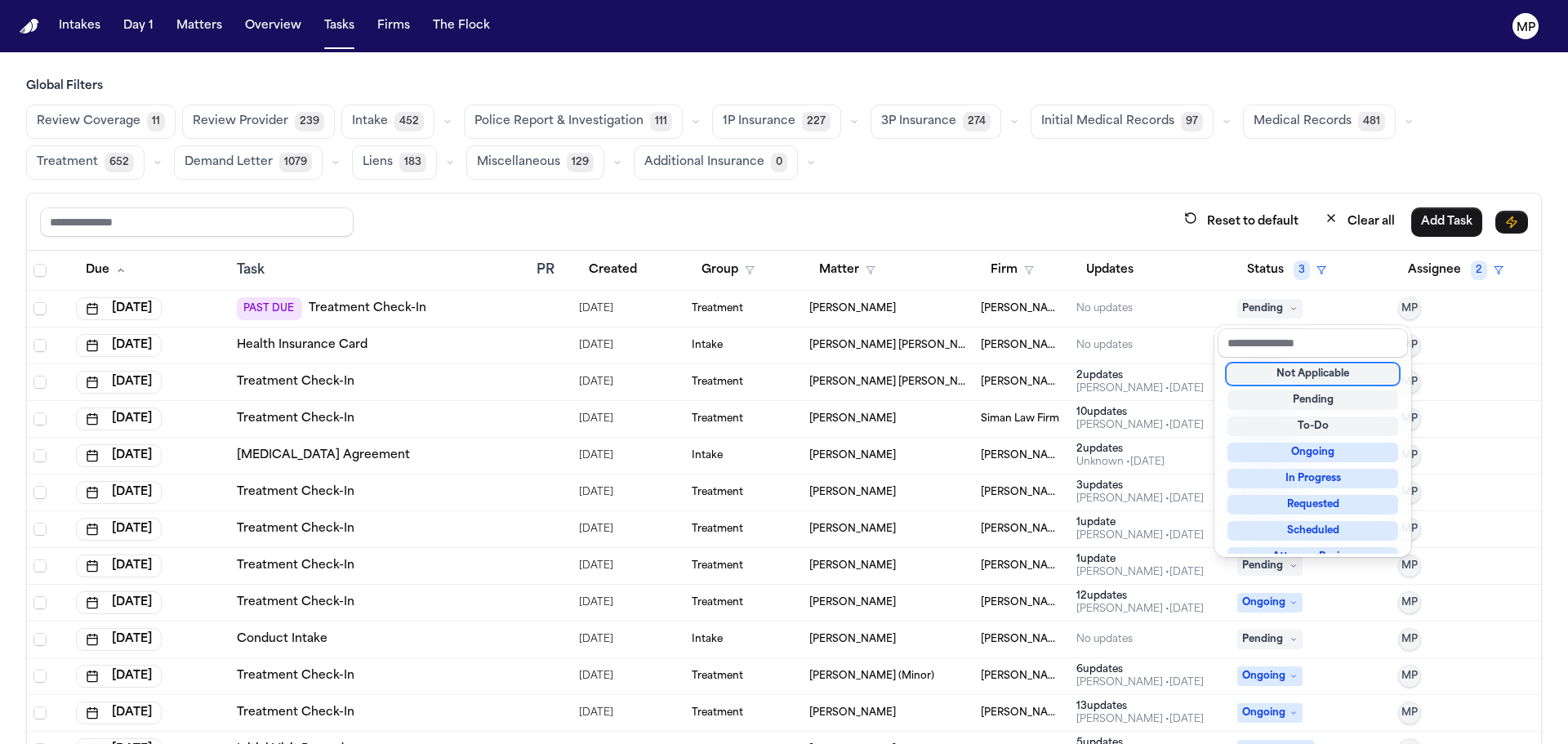
click at [1031, 176] on div "Global Filters Review Coverage 11 Review Provider 239 Intake 452 Police Report …" at bounding box center [784, 447] width 1516 height 737
